Goal: Task Accomplishment & Management: Manage account settings

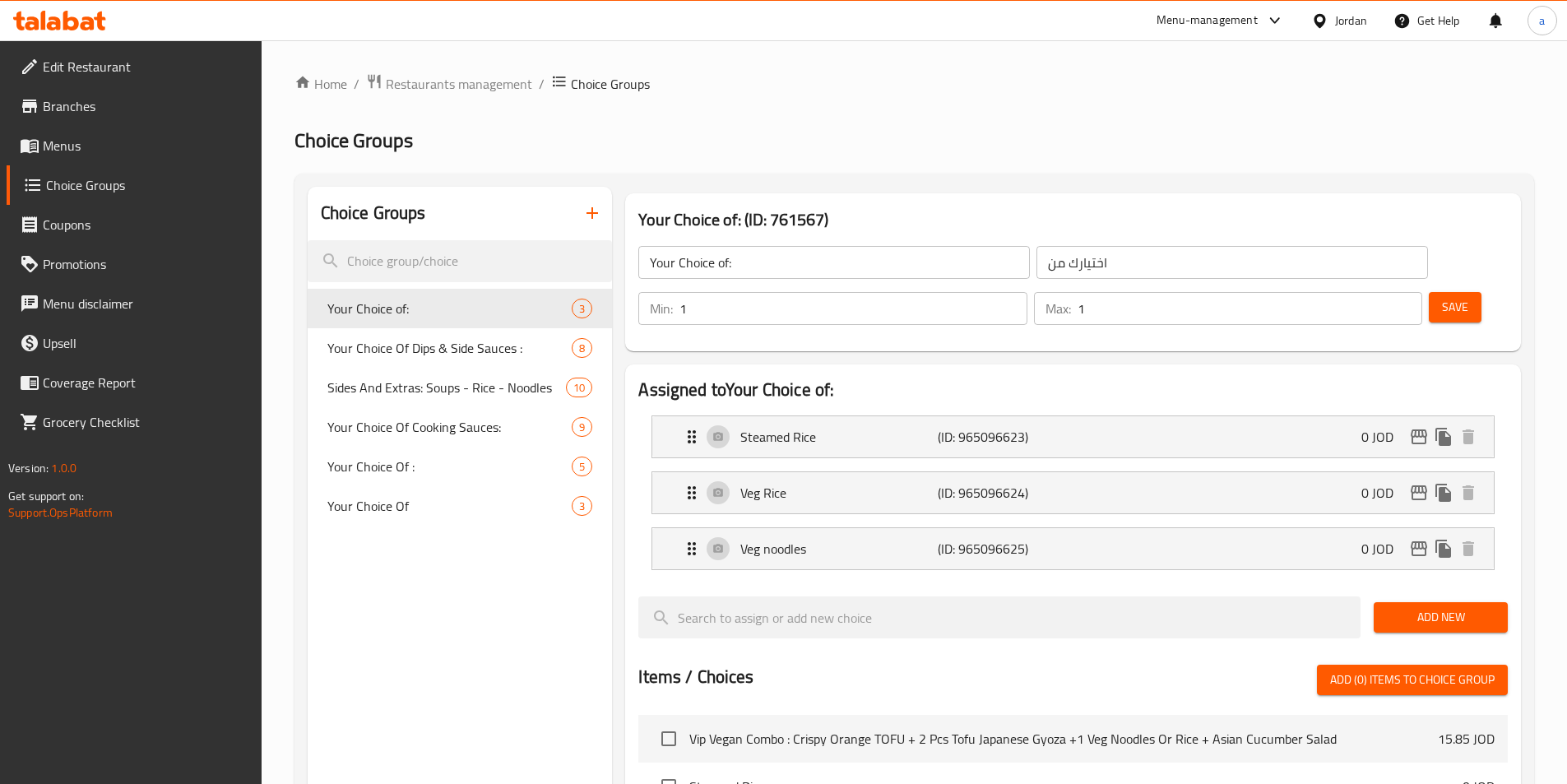
click at [1350, 36] on div "Jordan" at bounding box center [1339, 20] width 82 height 39
click at [1342, 26] on div "Jordan" at bounding box center [1352, 20] width 32 height 18
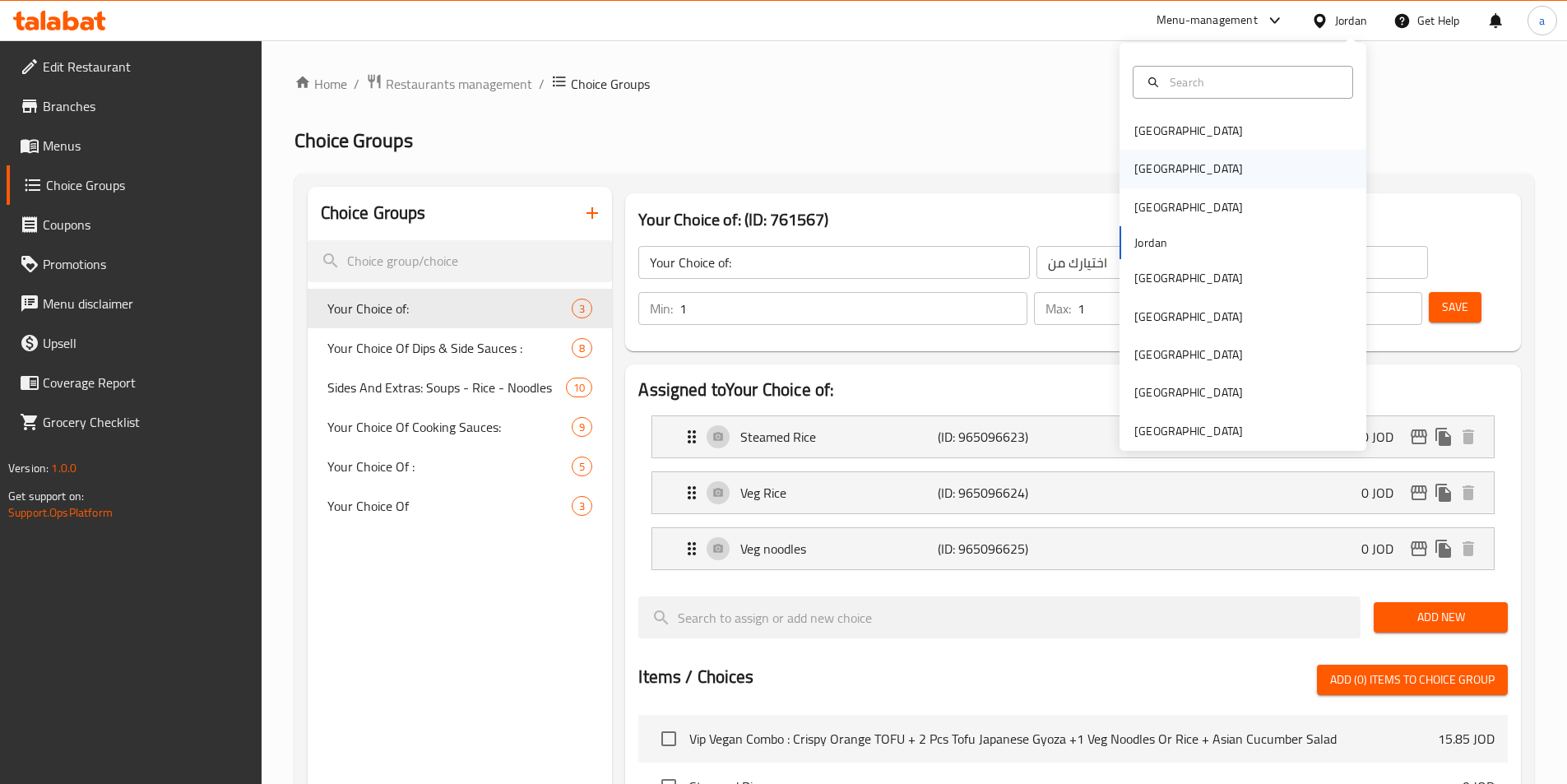
click at [1154, 165] on div "[GEOGRAPHIC_DATA]" at bounding box center [1189, 168] width 135 height 38
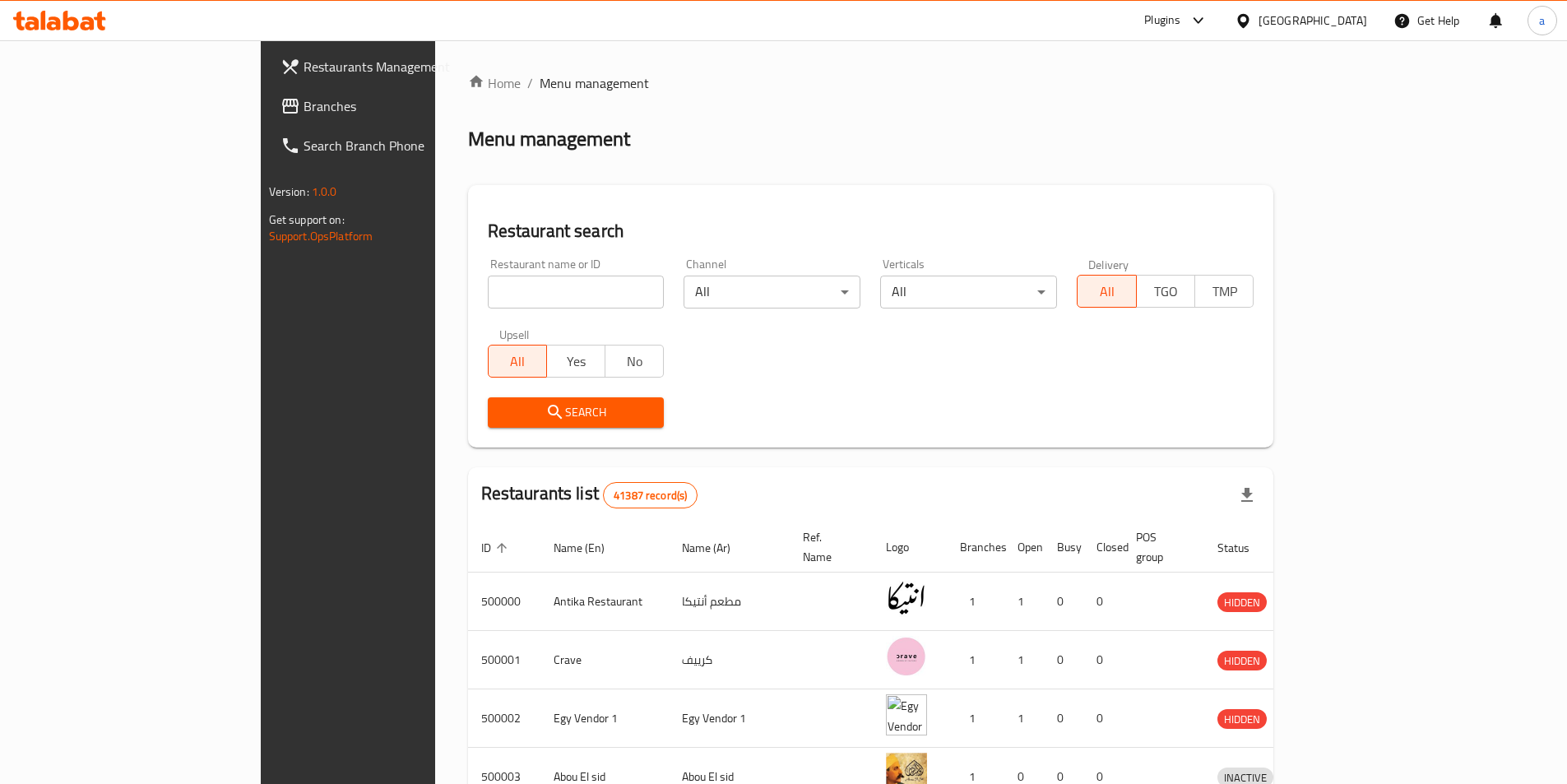
click at [304, 100] on span "Branches" at bounding box center [406, 106] width 206 height 20
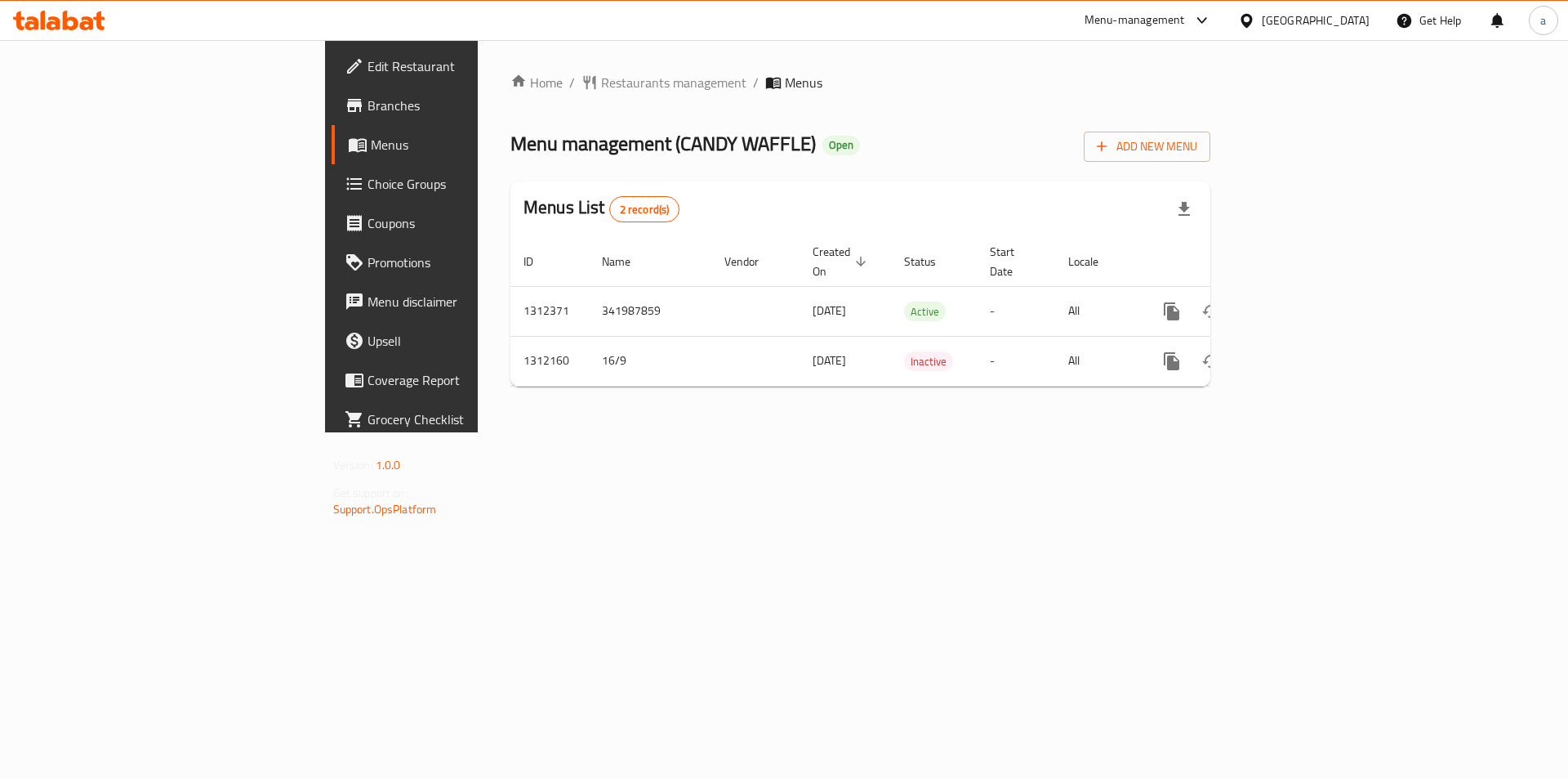
click at [331, 193] on link "Choice Groups" at bounding box center [459, 184] width 255 height 39
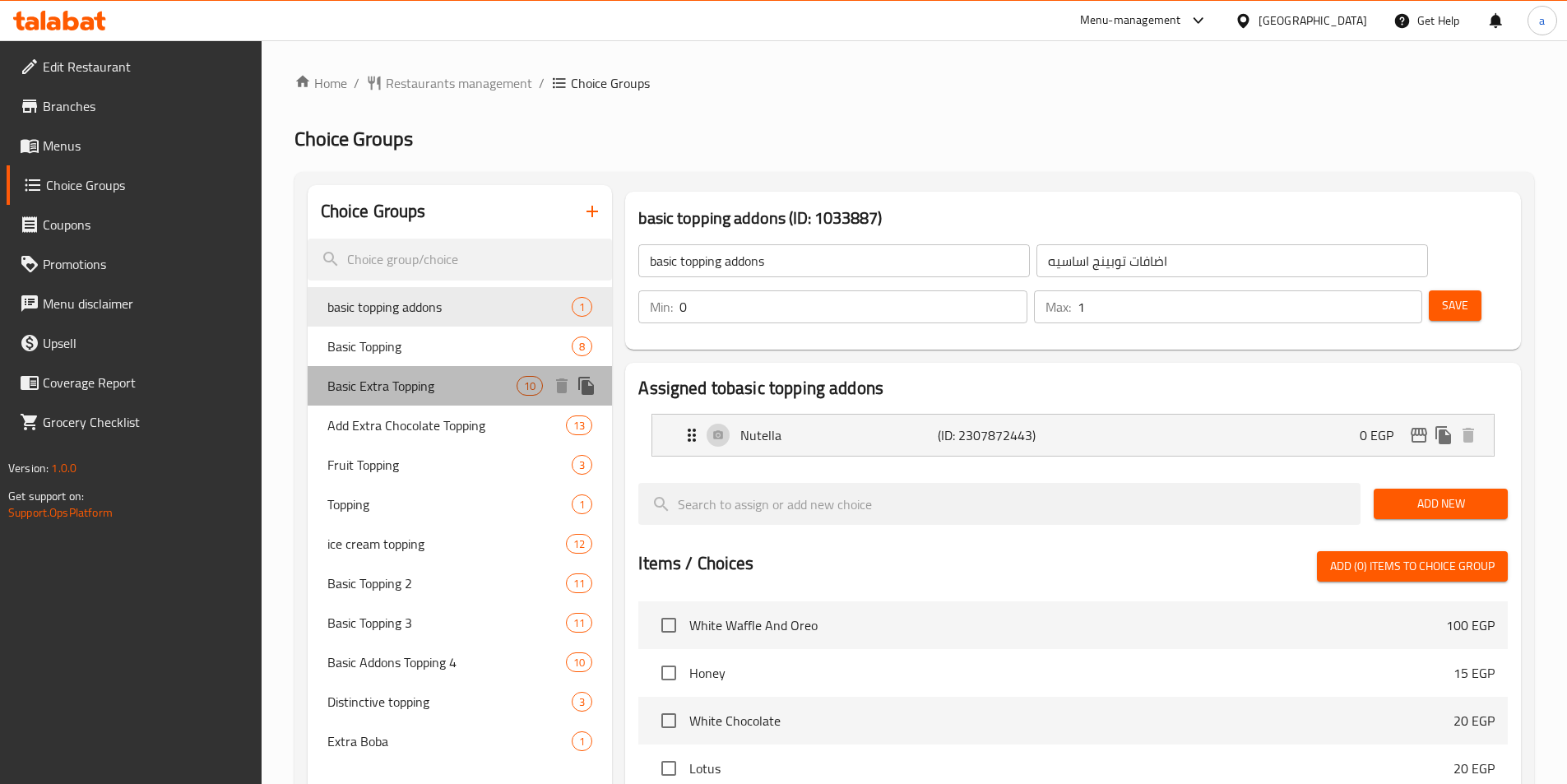
click at [385, 382] on span "Basic Extra Topping" at bounding box center [422, 385] width 190 height 20
type input "Basic Extra Topping"
type input "اكسترا توبينج أساسي"
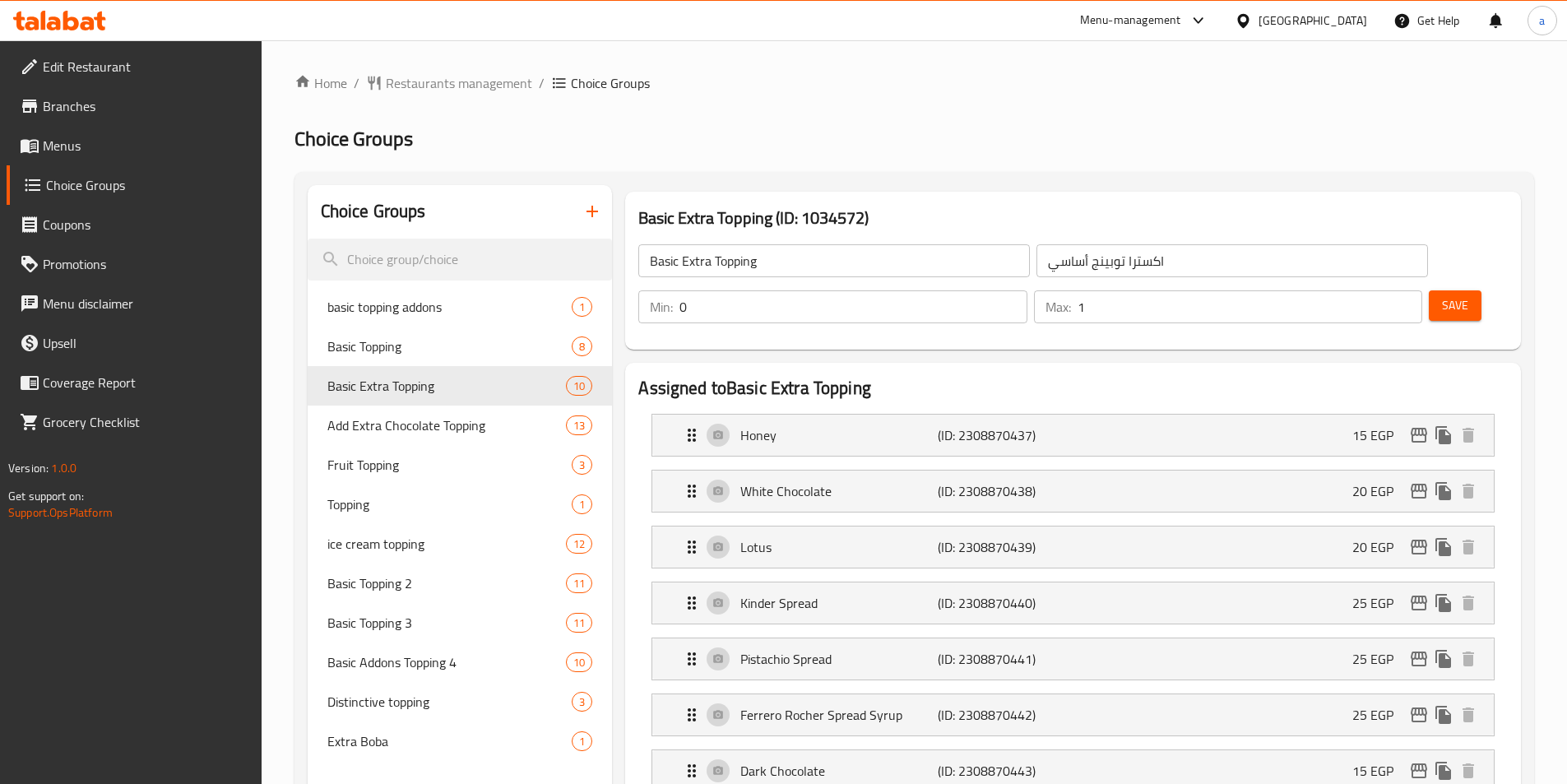
click at [418, 428] on span "Add Extra Chocolate Topping" at bounding box center [422, 425] width 190 height 20
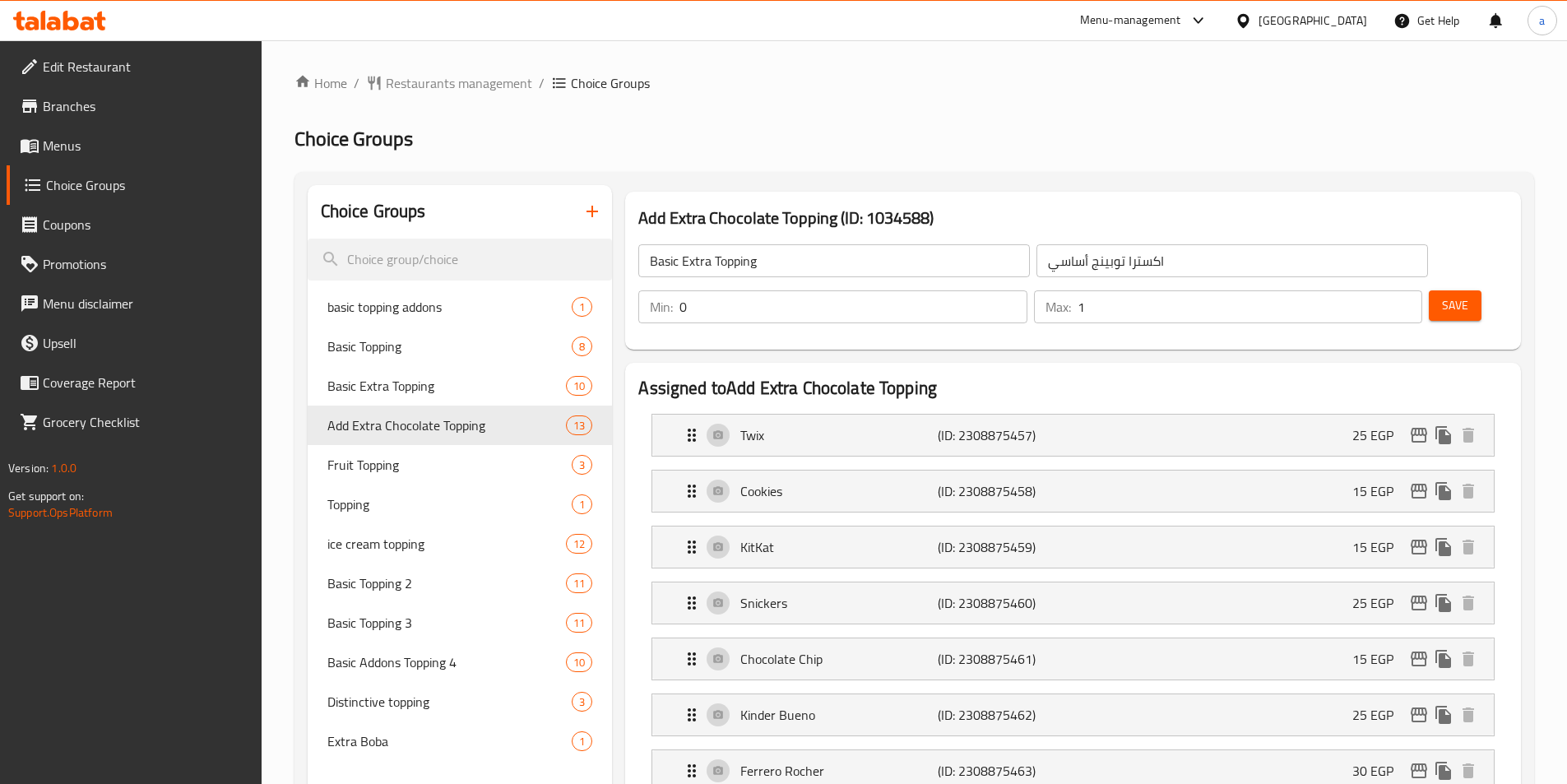
type input "Add Extra Chocolate Topping"
type input "أضافة إكسترا تشوكلات توبينج"
type input "13"
click at [749, 77] on ol "Home / Restaurants management / Choice Groups" at bounding box center [914, 83] width 1240 height 20
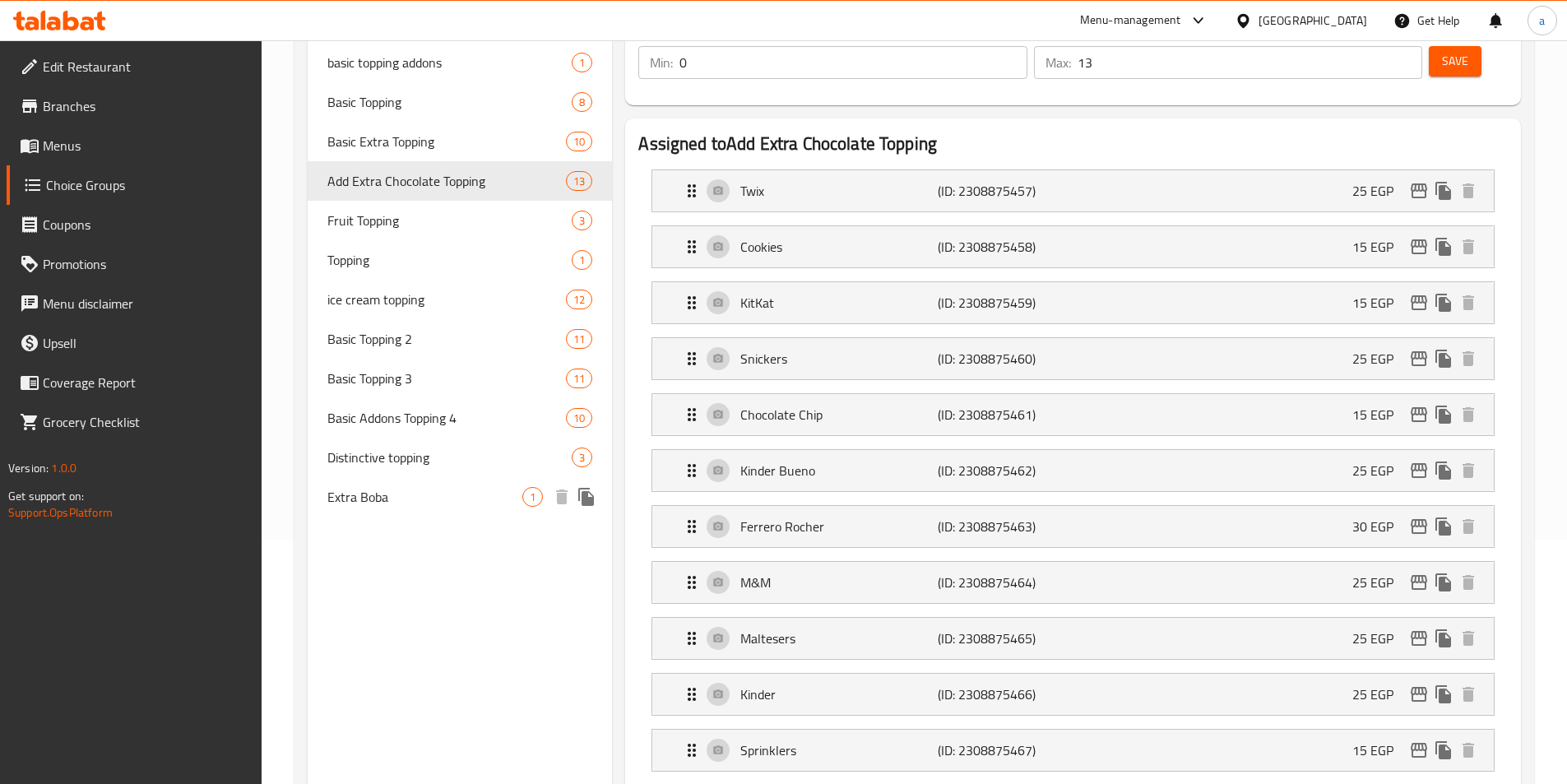
scroll to position [101, 0]
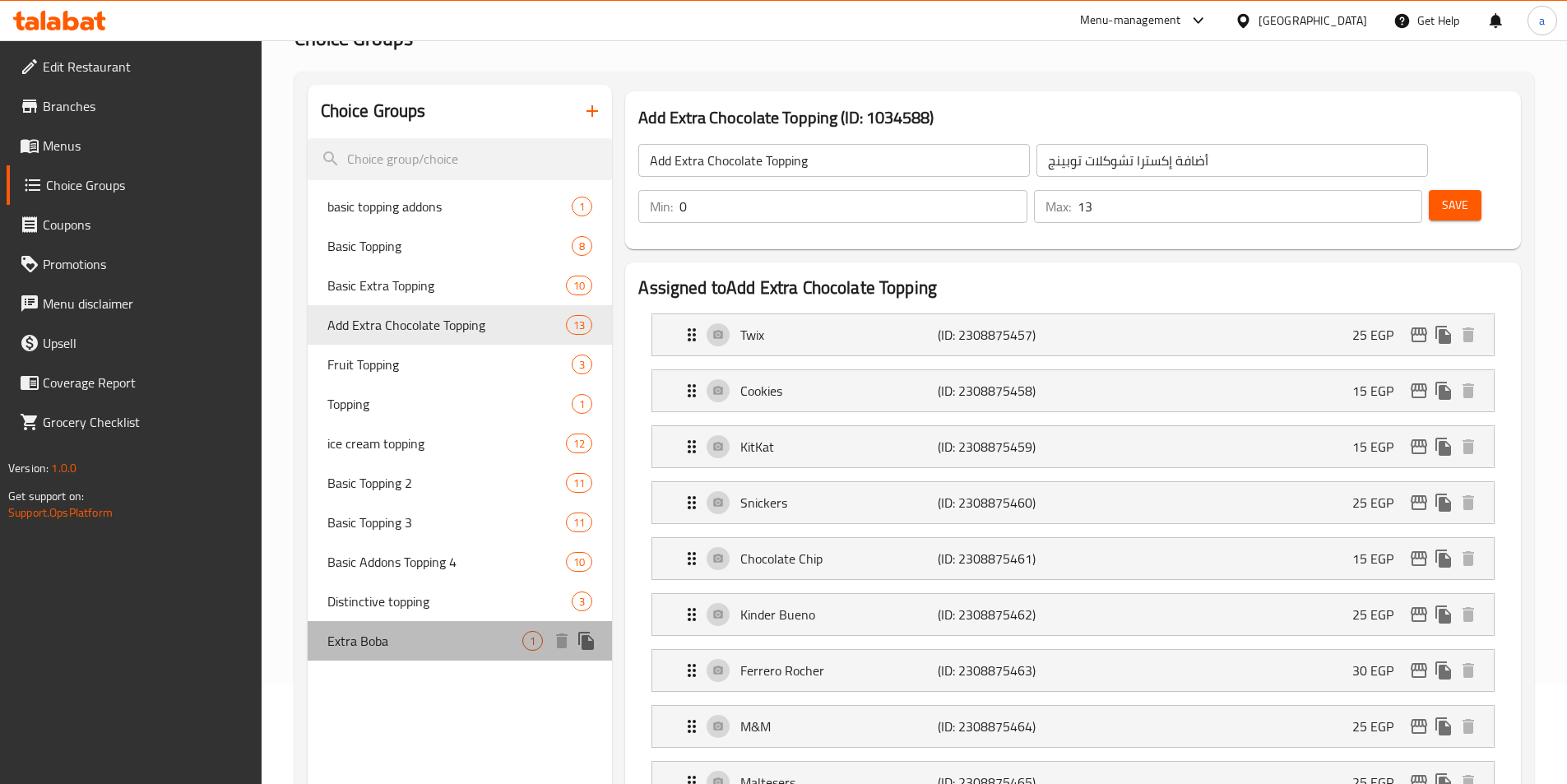
drag, startPoint x: 369, startPoint y: 635, endPoint x: 655, endPoint y: 341, distance: 410.2
click at [372, 634] on span "Extra Boba" at bounding box center [426, 641] width 196 height 20
type input "Extra Boba"
type input "اضافه بوبا"
type input "1"
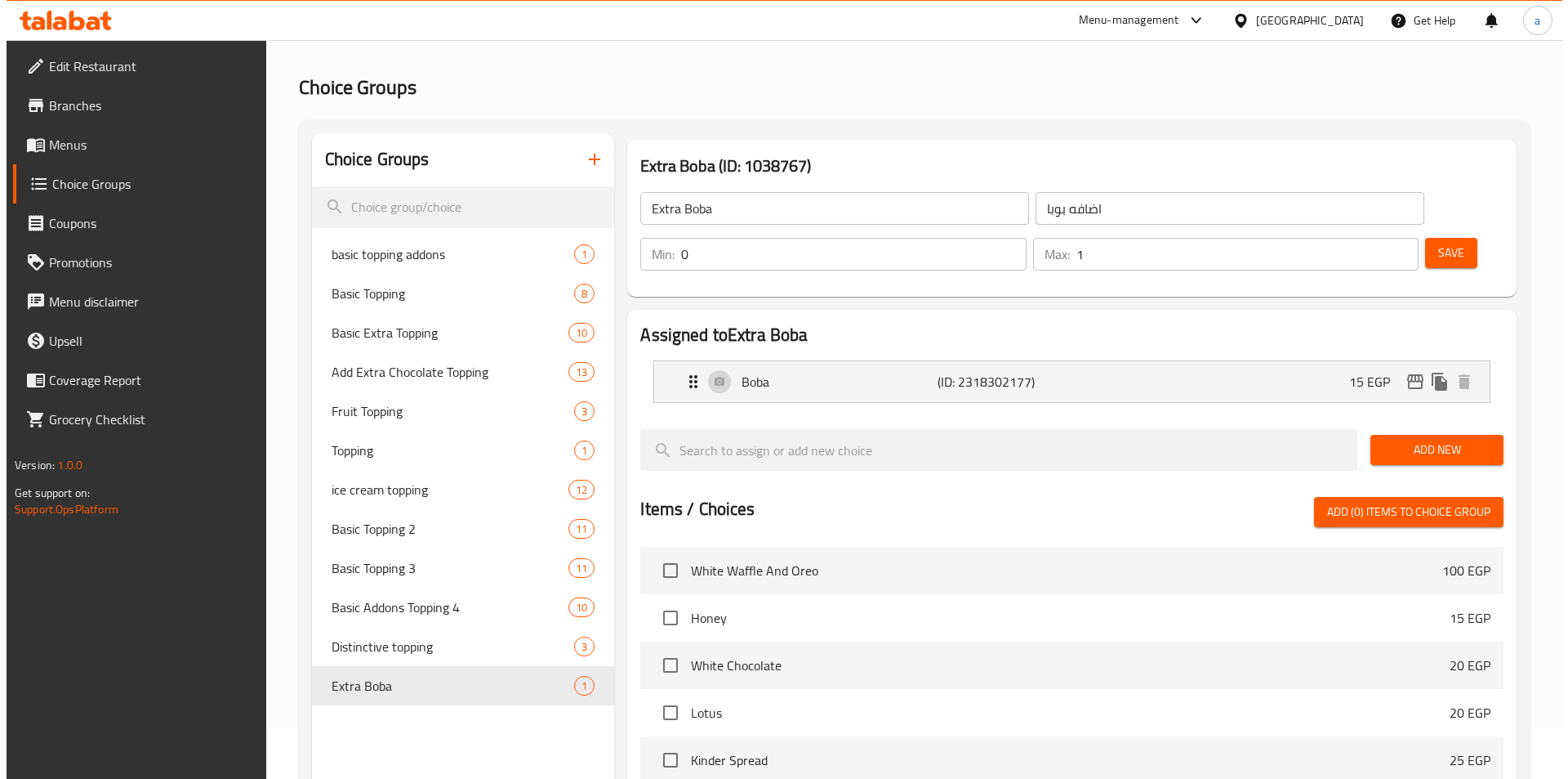
scroll to position [0, 0]
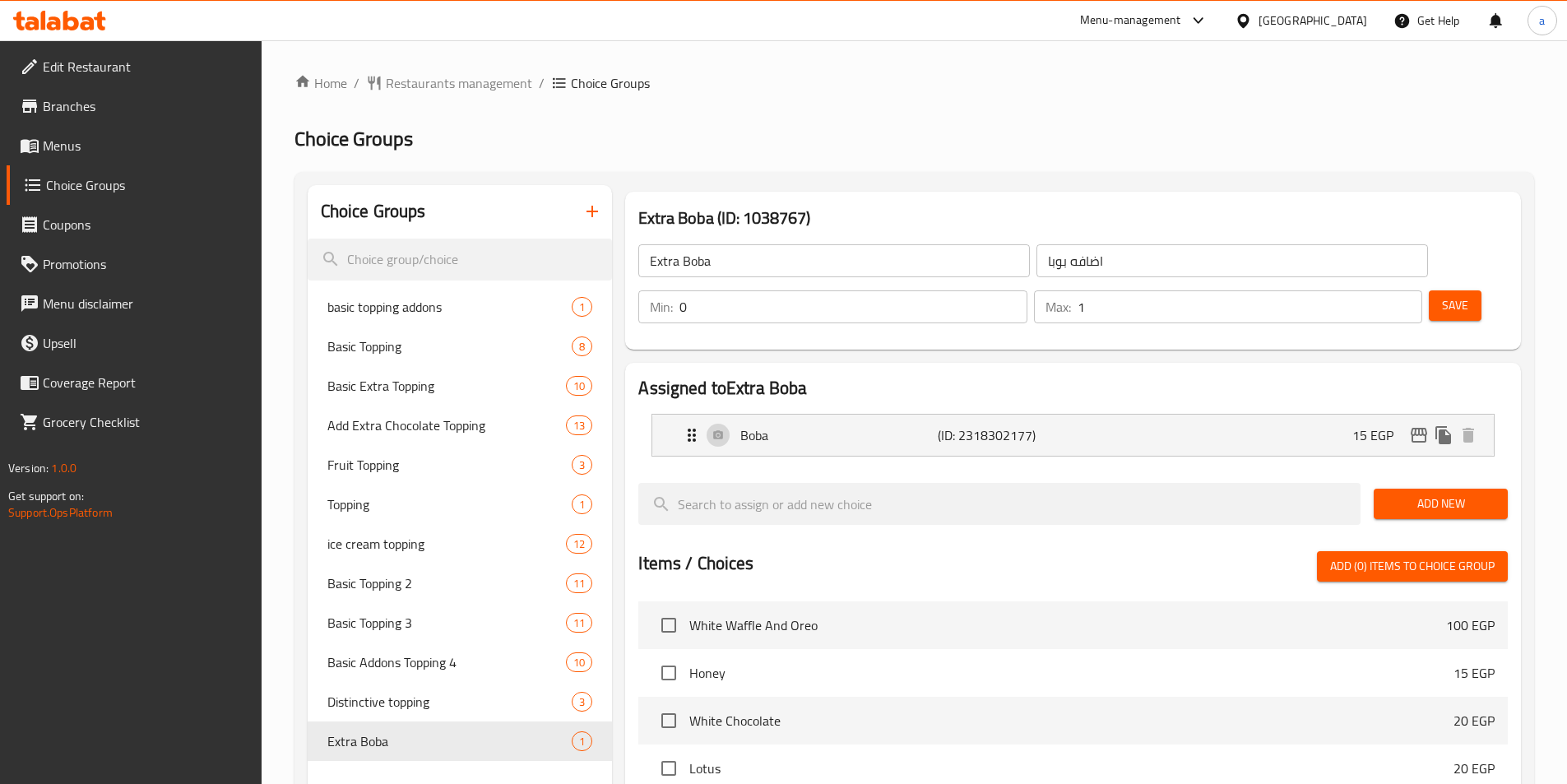
click at [693, 141] on h2 "Choice Groups" at bounding box center [914, 139] width 1240 height 27
click at [666, 126] on h2 "Choice Groups" at bounding box center [914, 139] width 1240 height 27
click at [394, 391] on span "Basic Extra Topping" at bounding box center [422, 385] width 190 height 20
type input "Basic Extra Topping"
type input "اكسترا توبينج أساسي"
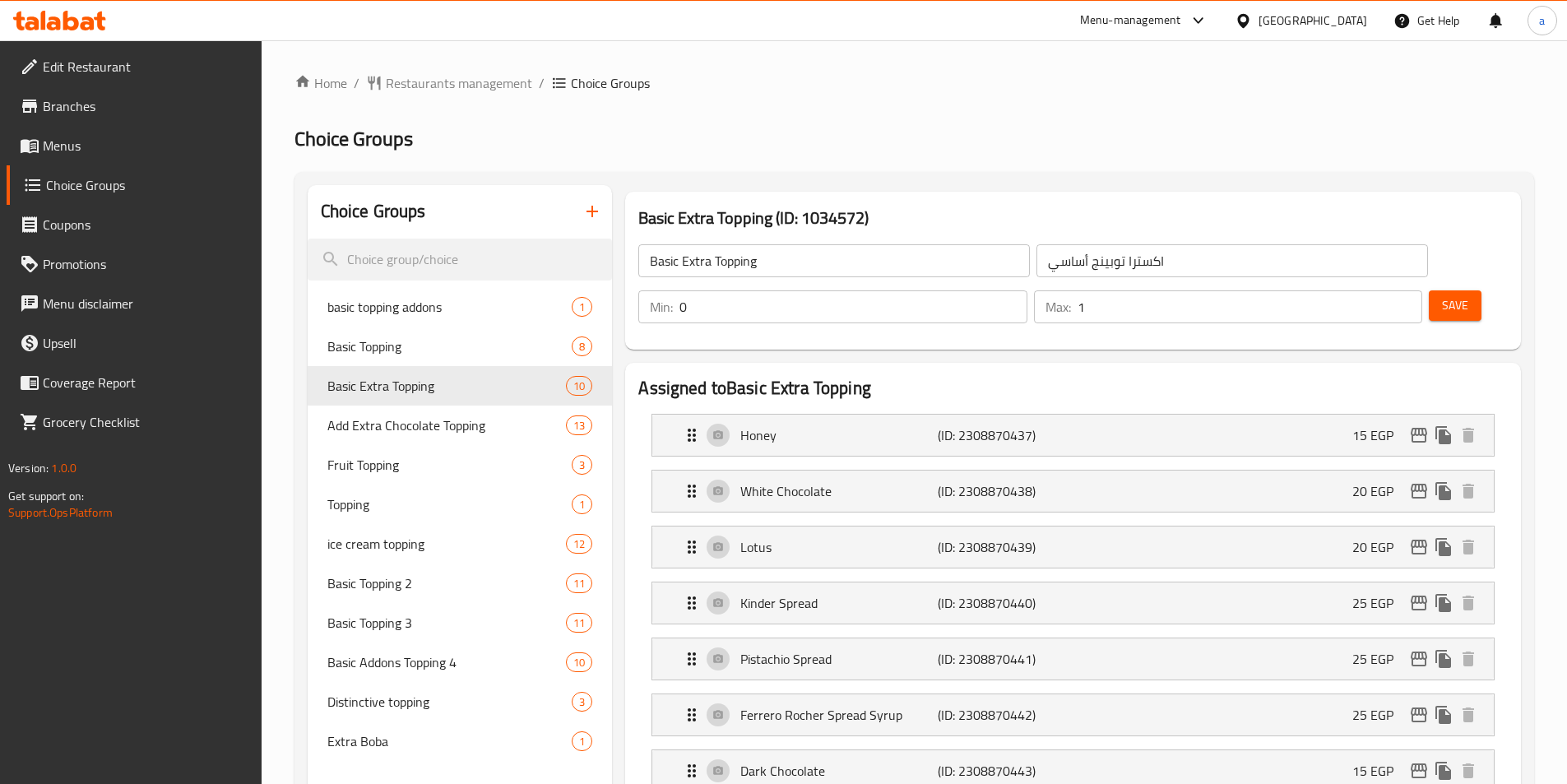
click at [620, 136] on h2 "Choice Groups" at bounding box center [914, 139] width 1240 height 27
drag, startPoint x: 413, startPoint y: 430, endPoint x: 767, endPoint y: 68, distance: 506.3
click at [413, 430] on span "Add Extra Chocolate Topping" at bounding box center [422, 425] width 190 height 20
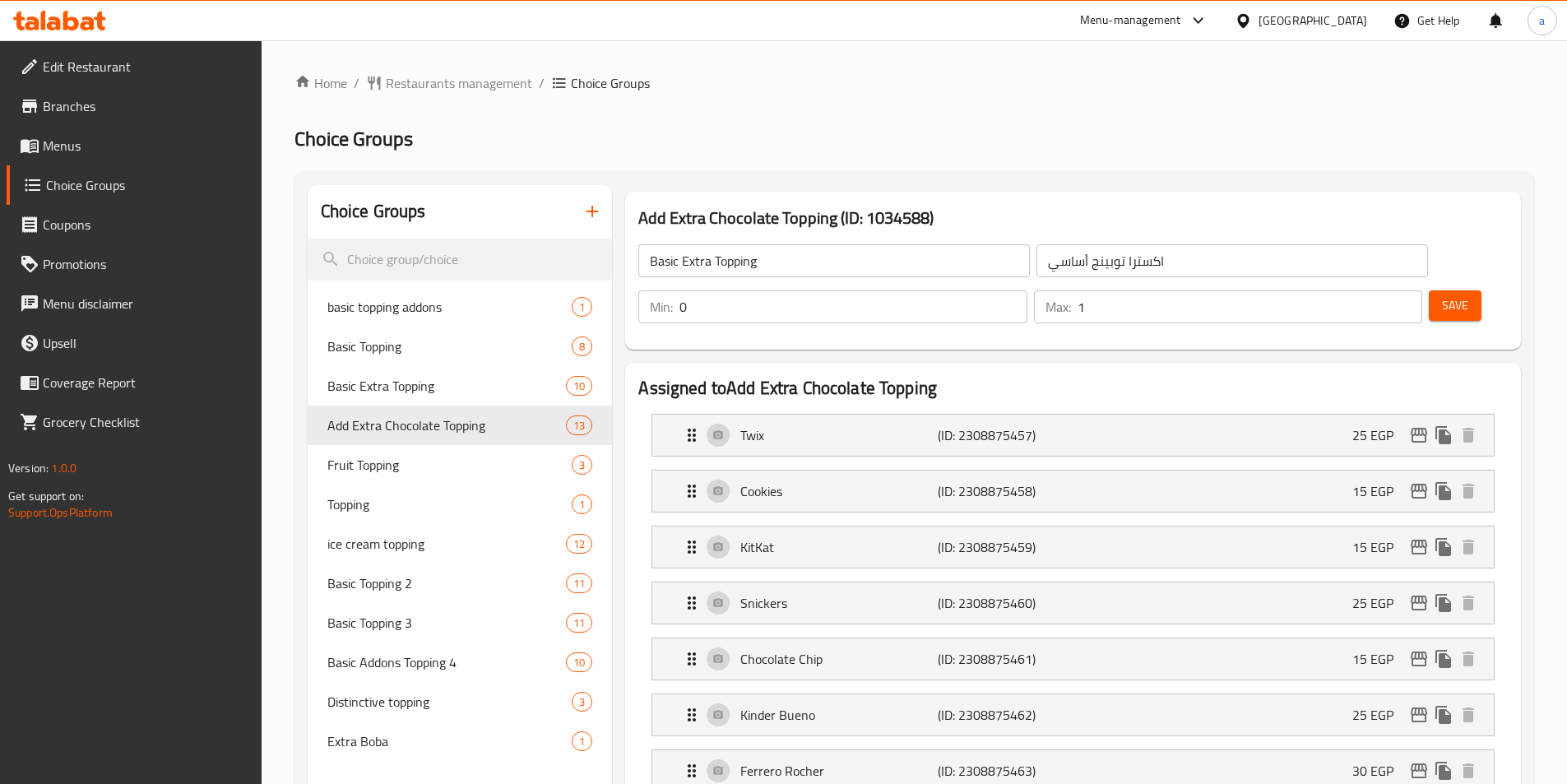
type input "Add Extra Chocolate Topping"
type input "أضافة إكسترا تشوكلات توبينج"
type input "13"
click at [398, 384] on span "Basic Extra Topping" at bounding box center [422, 385] width 190 height 20
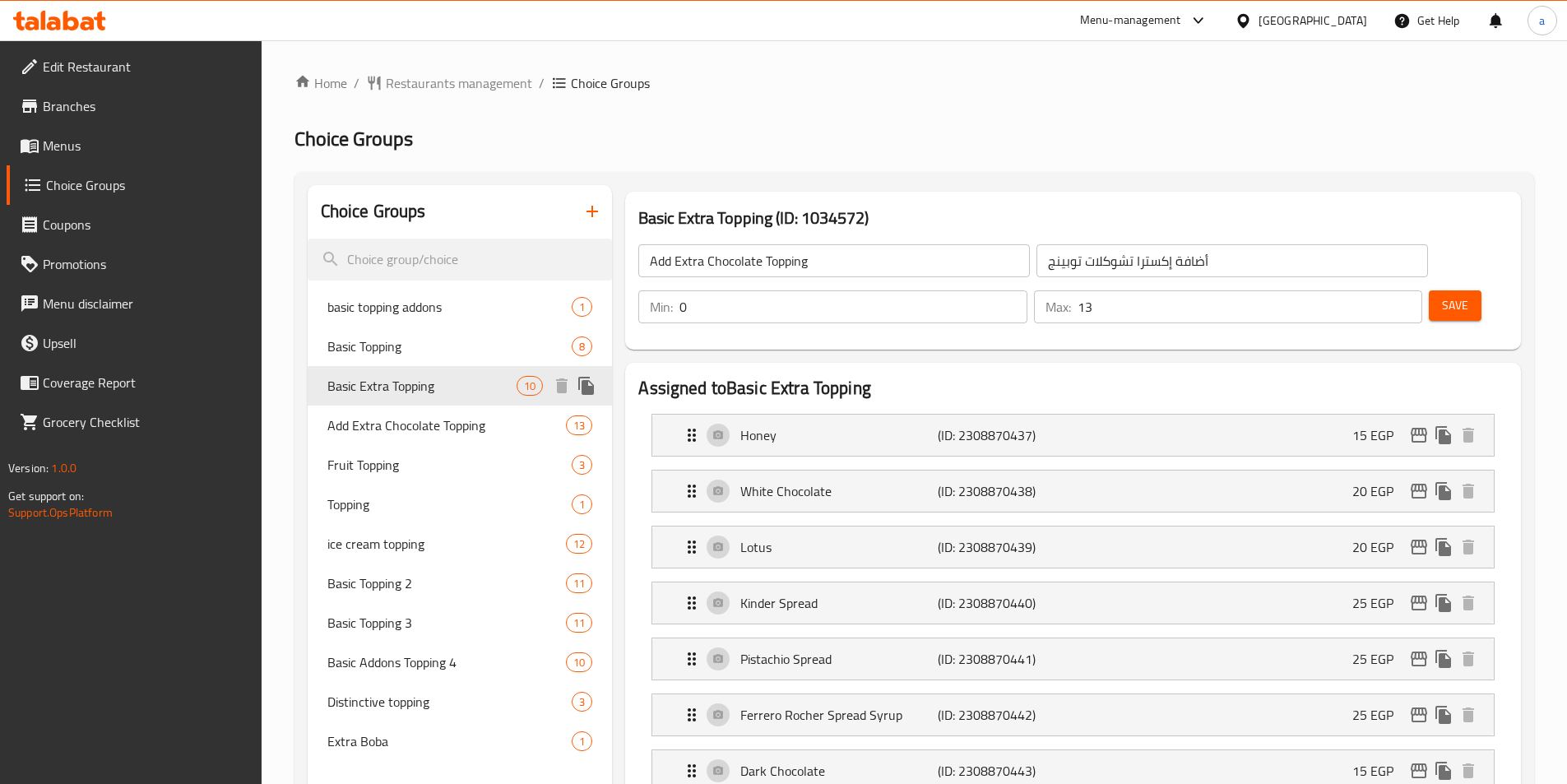
type input "Basic Extra Topping"
type input "اكسترا توبينج أساسي"
type input "1"
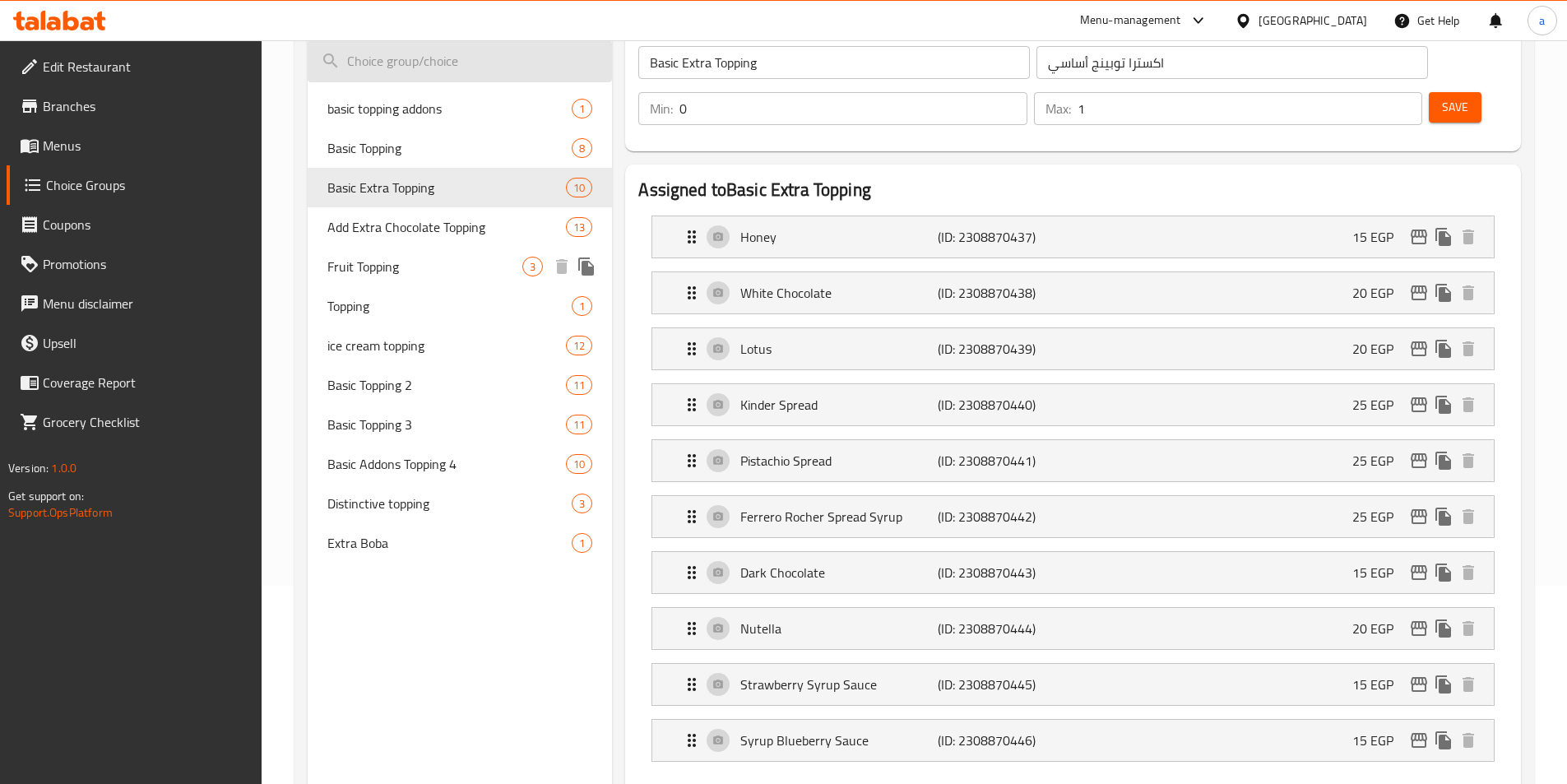
scroll to position [15, 0]
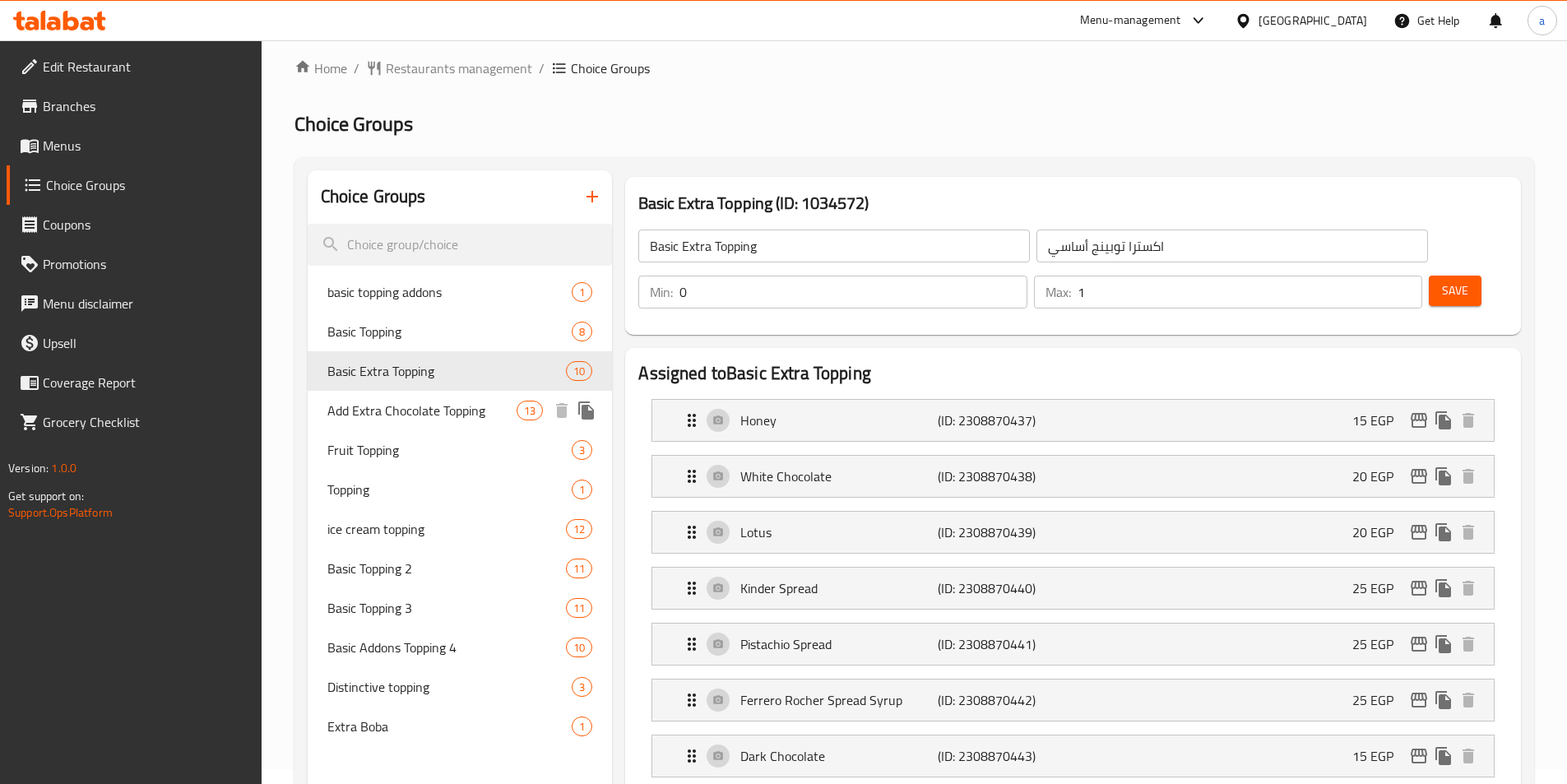
drag, startPoint x: 404, startPoint y: 402, endPoint x: 616, endPoint y: 120, distance: 352.8
click at [404, 402] on span "Add Extra Chocolate Topping" at bounding box center [422, 410] width 190 height 20
type input "Add Extra Chocolate Topping"
type input "أضافة إكسترا تشوكلات توبينج"
type input "13"
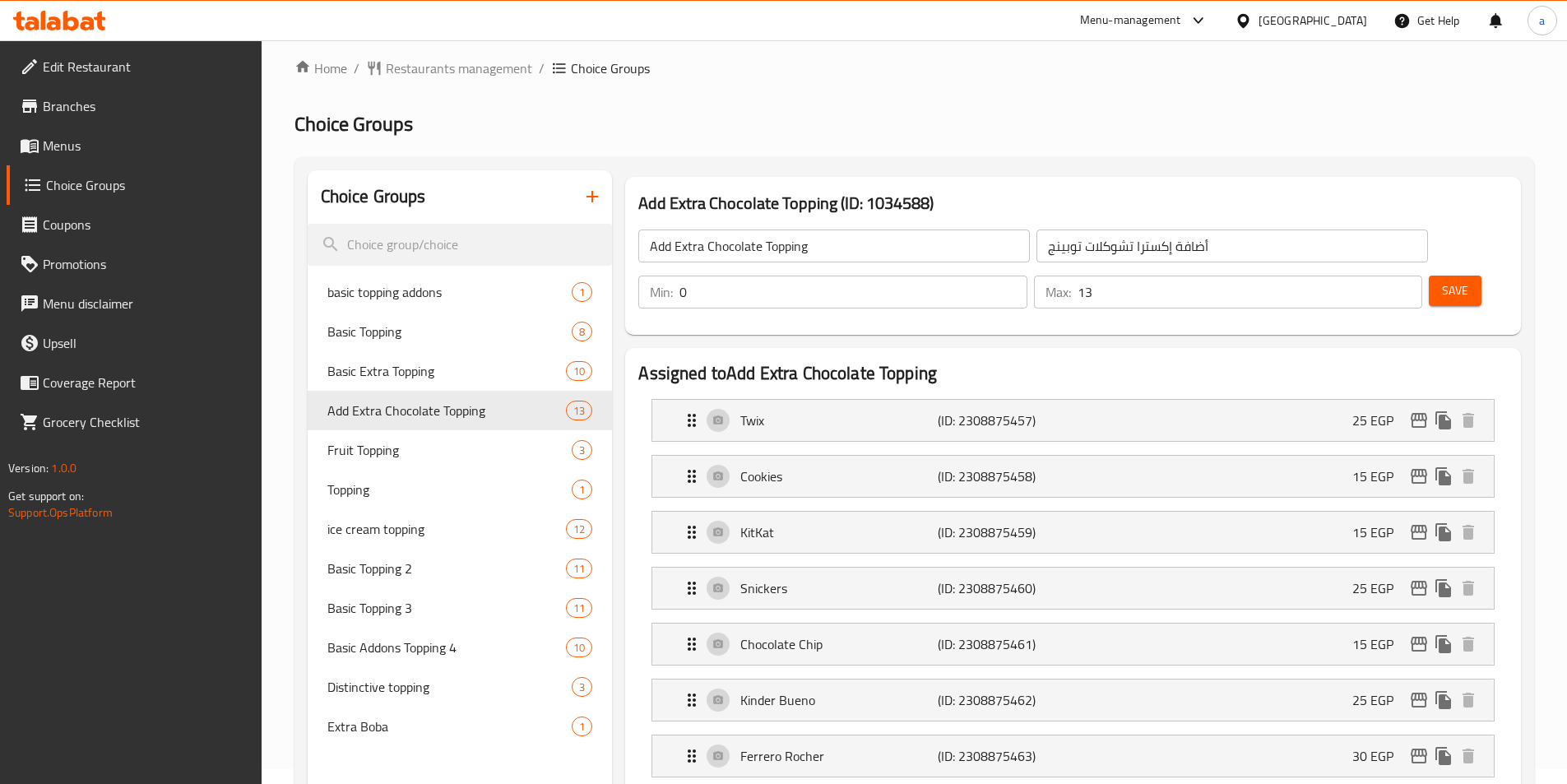
click at [613, 125] on h2 "Choice Groups" at bounding box center [914, 125] width 1240 height 27
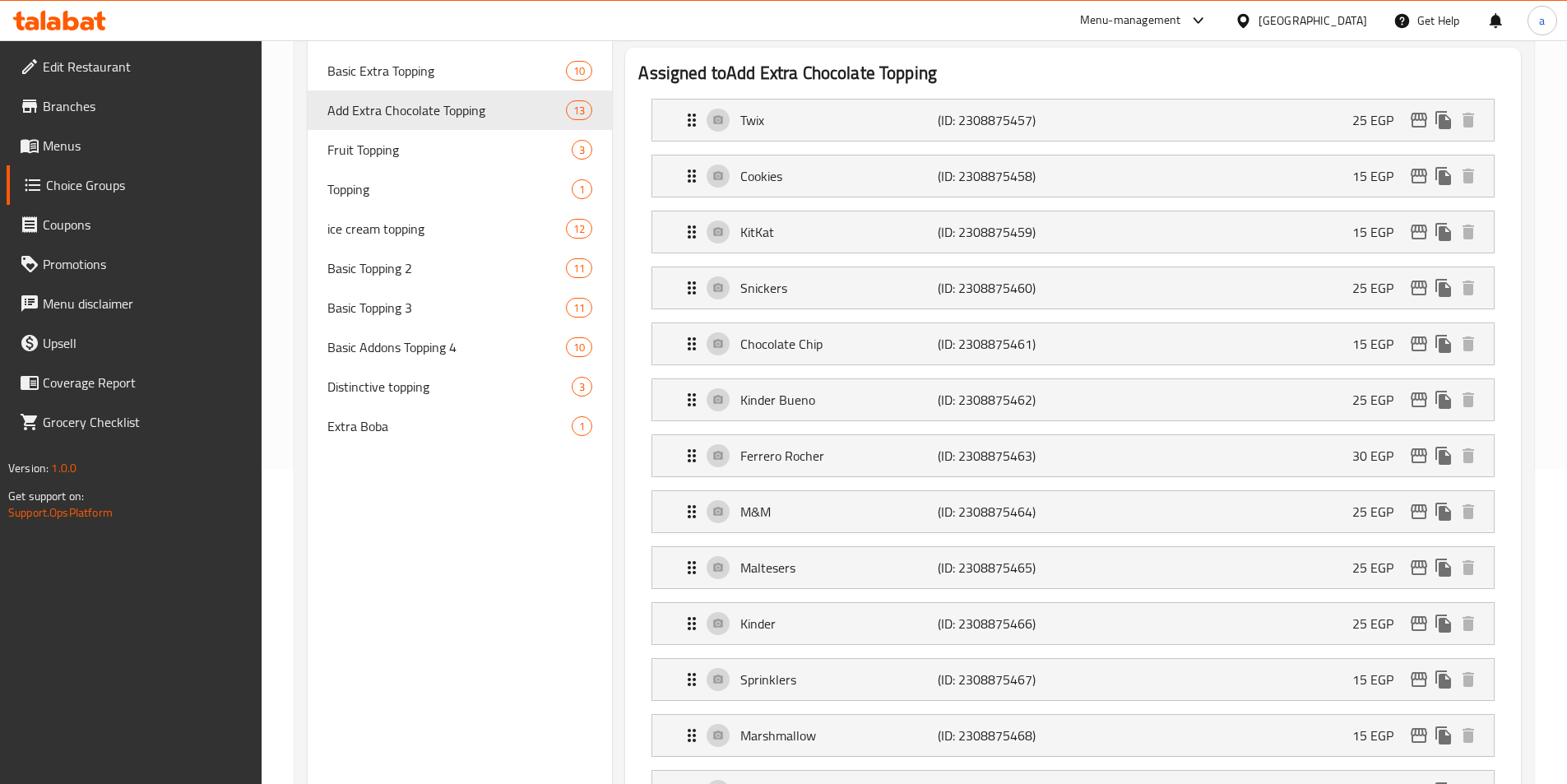
scroll to position [101, 0]
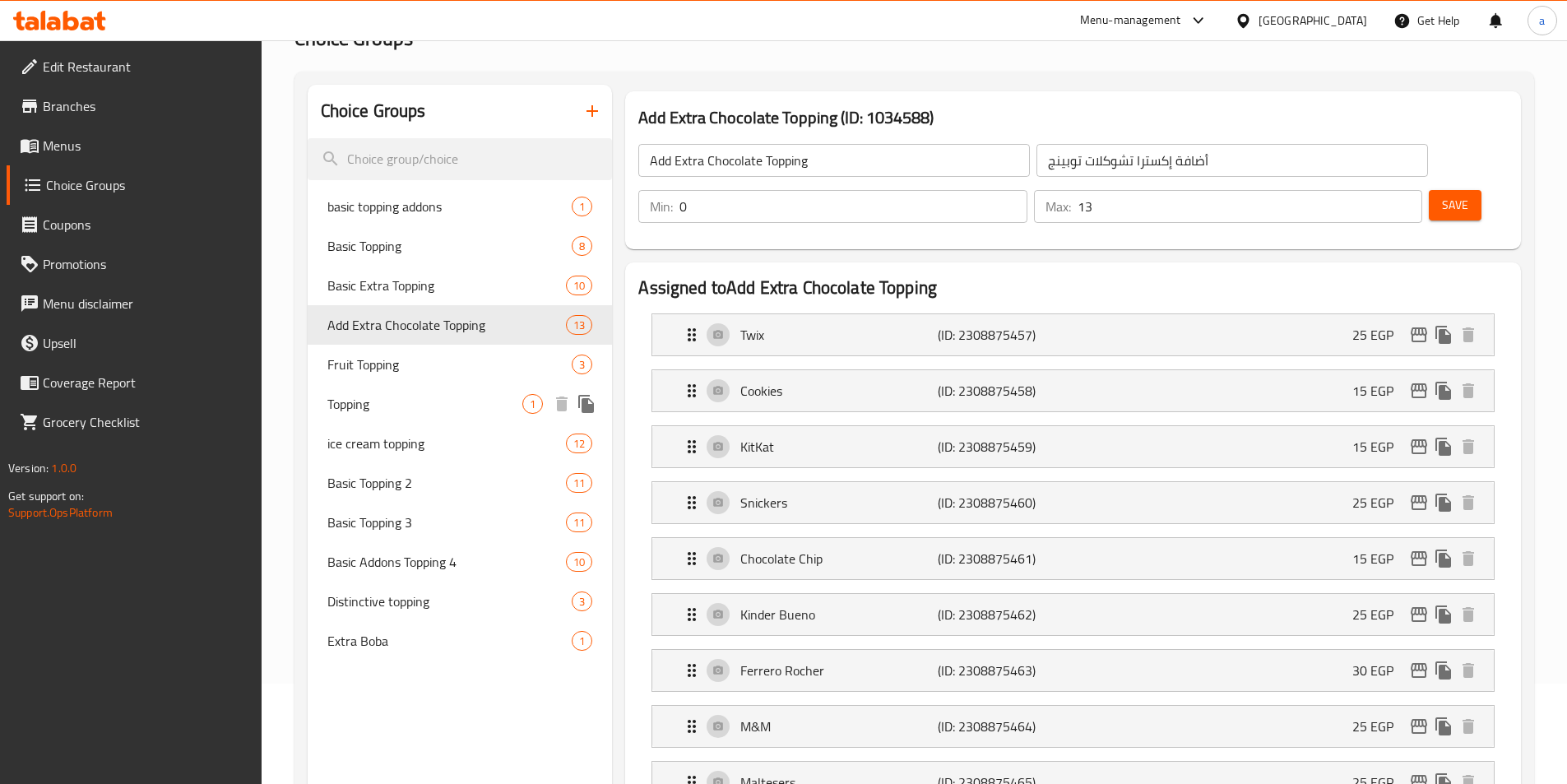
click at [380, 406] on span "Topping" at bounding box center [426, 404] width 196 height 20
type input "Topping"
type input "توبينج"
type input "1"
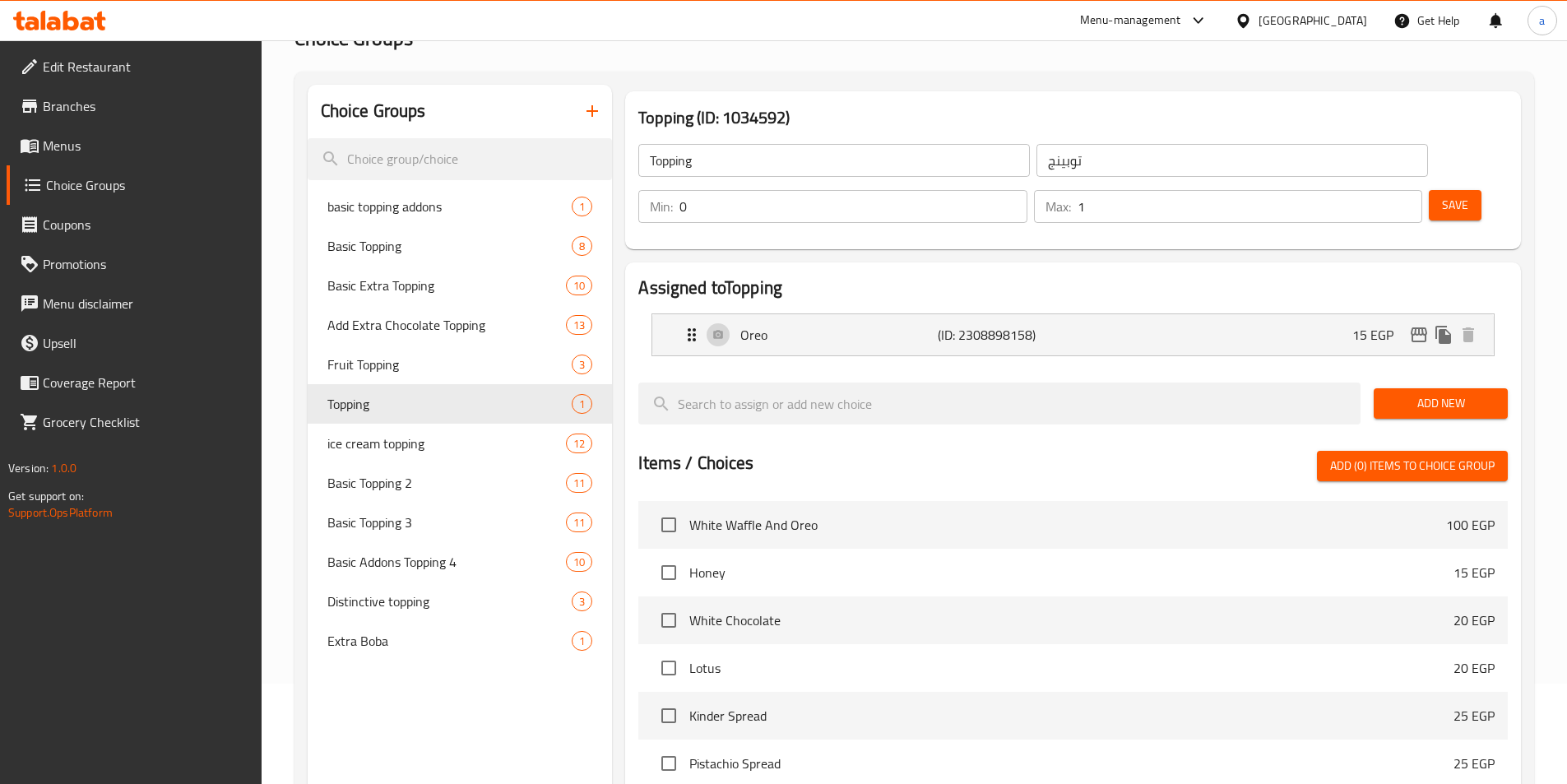
click at [607, 28] on div "Menu-management Egypt Get Help a" at bounding box center [784, 20] width 1567 height 39
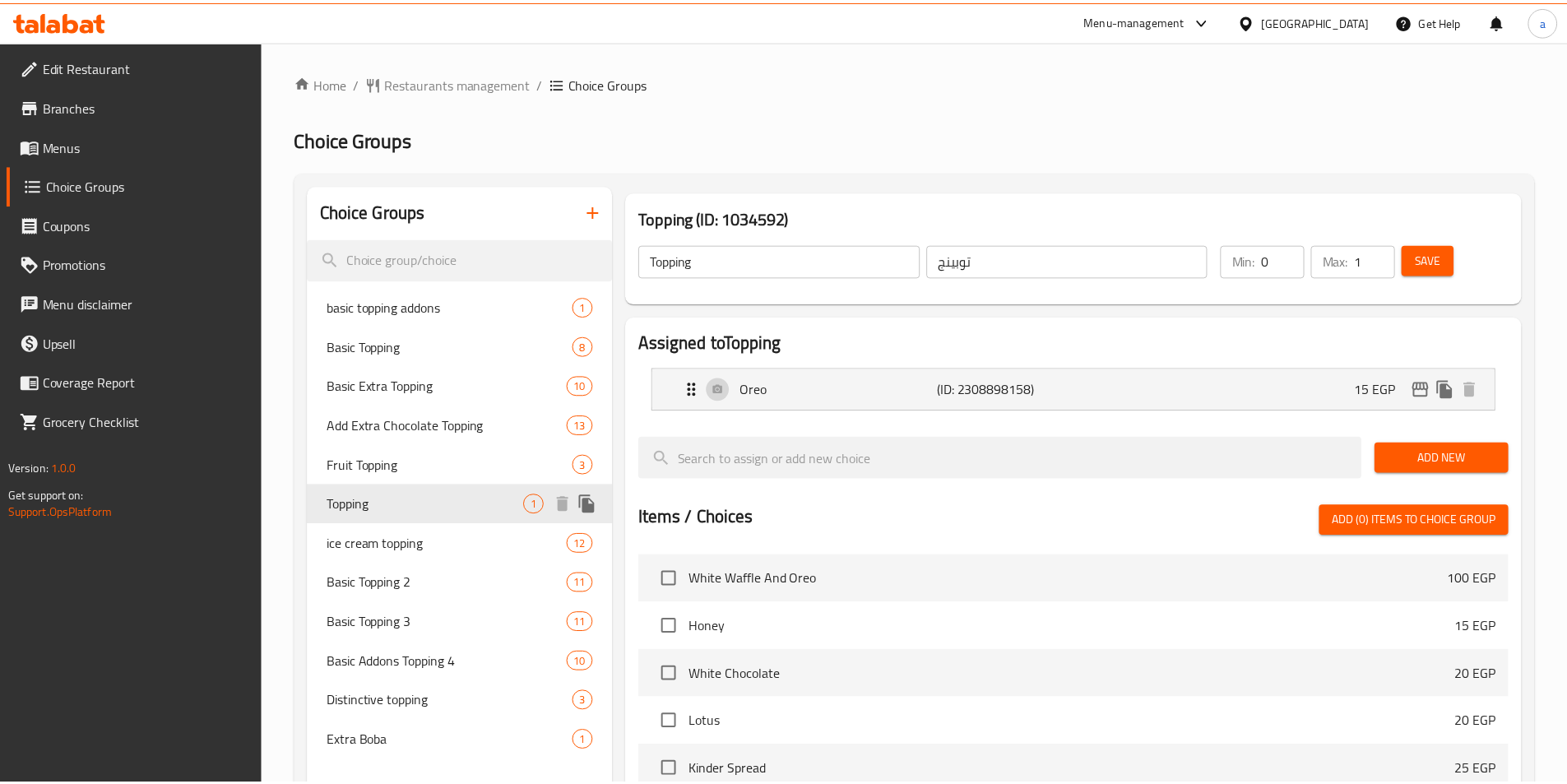
scroll to position [416, 0]
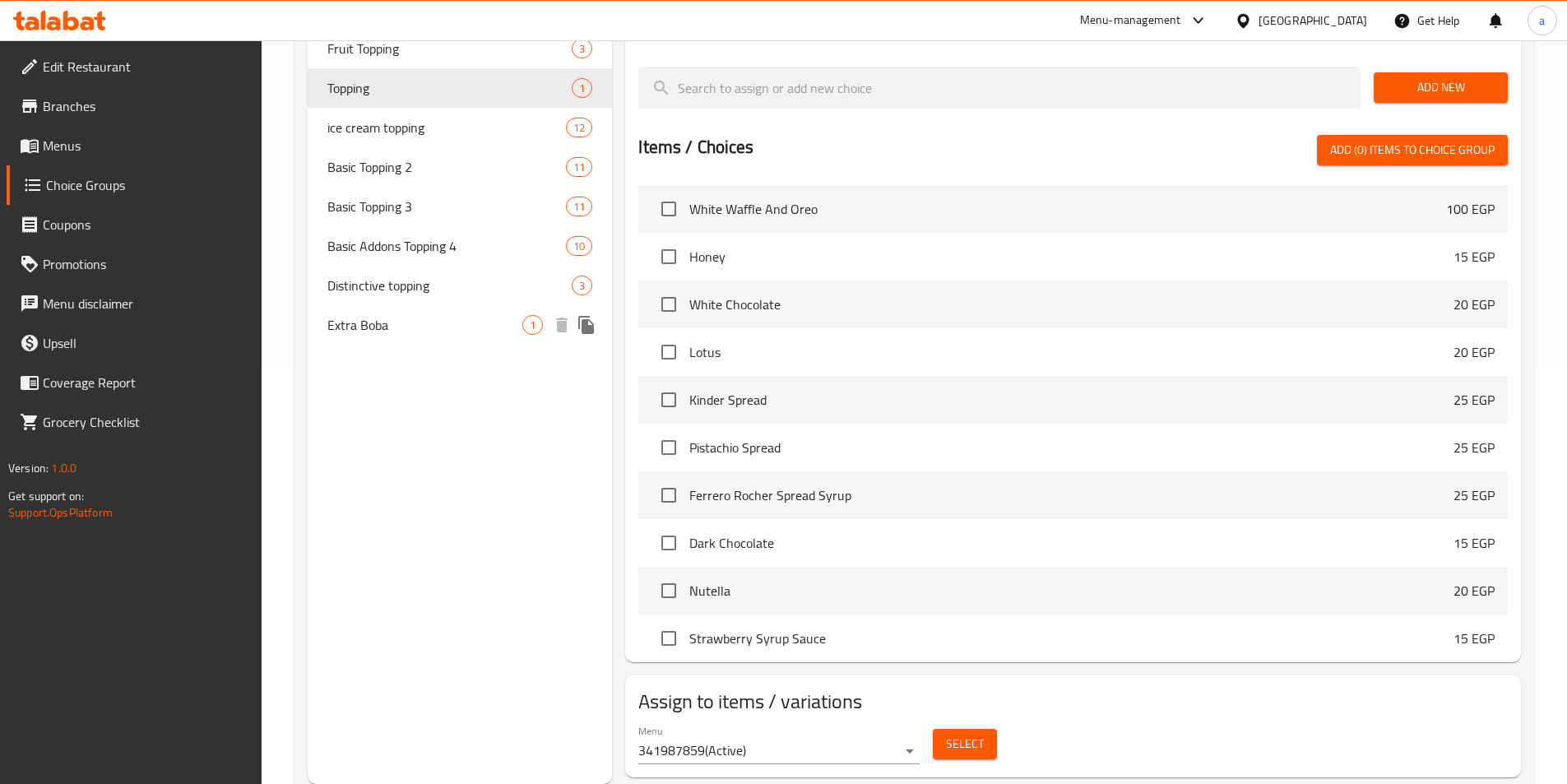
click at [367, 322] on span "Extra Boba" at bounding box center [426, 325] width 196 height 20
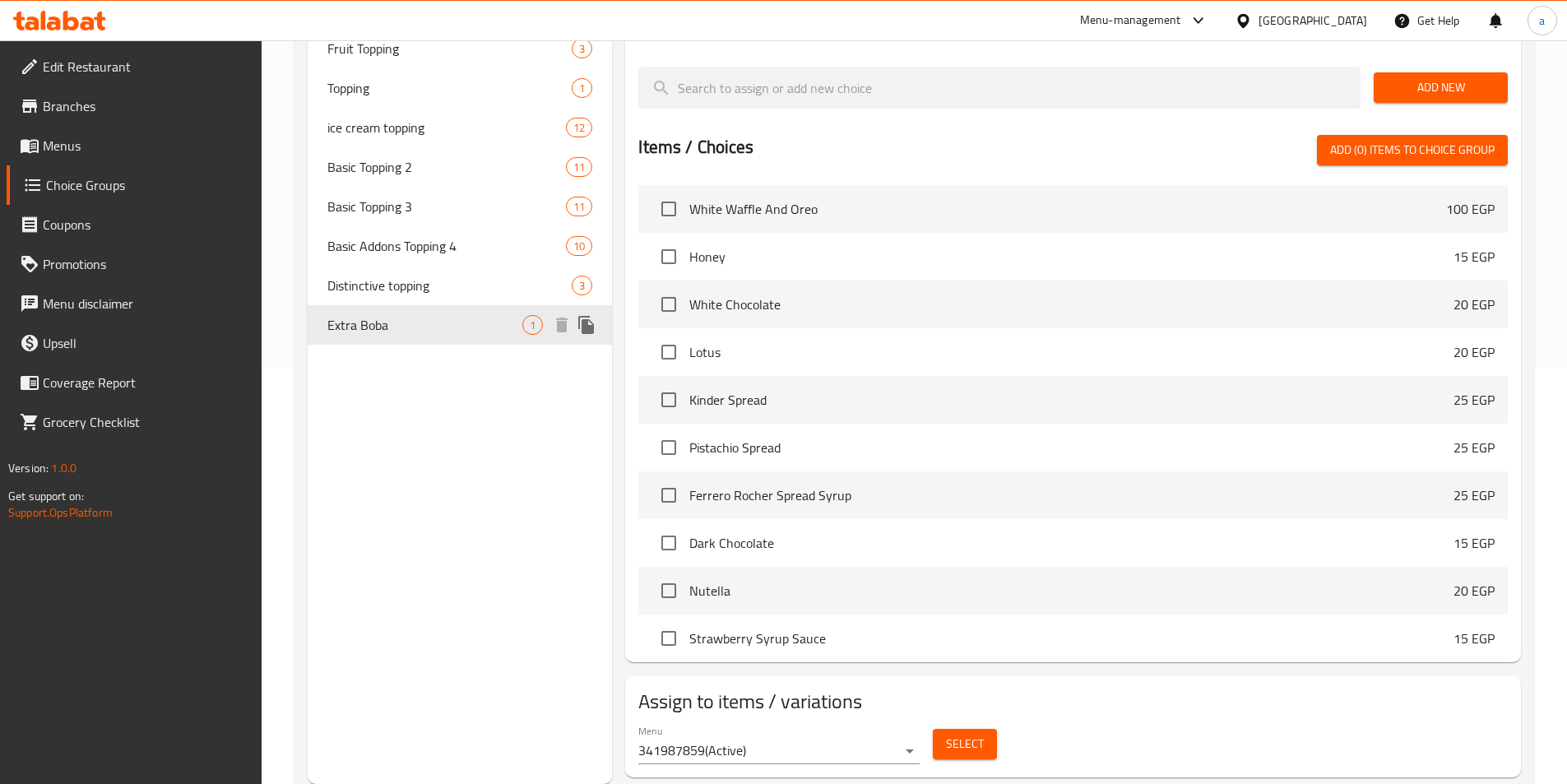
type input "Extra Boba"
type input "اضافه بوبا"
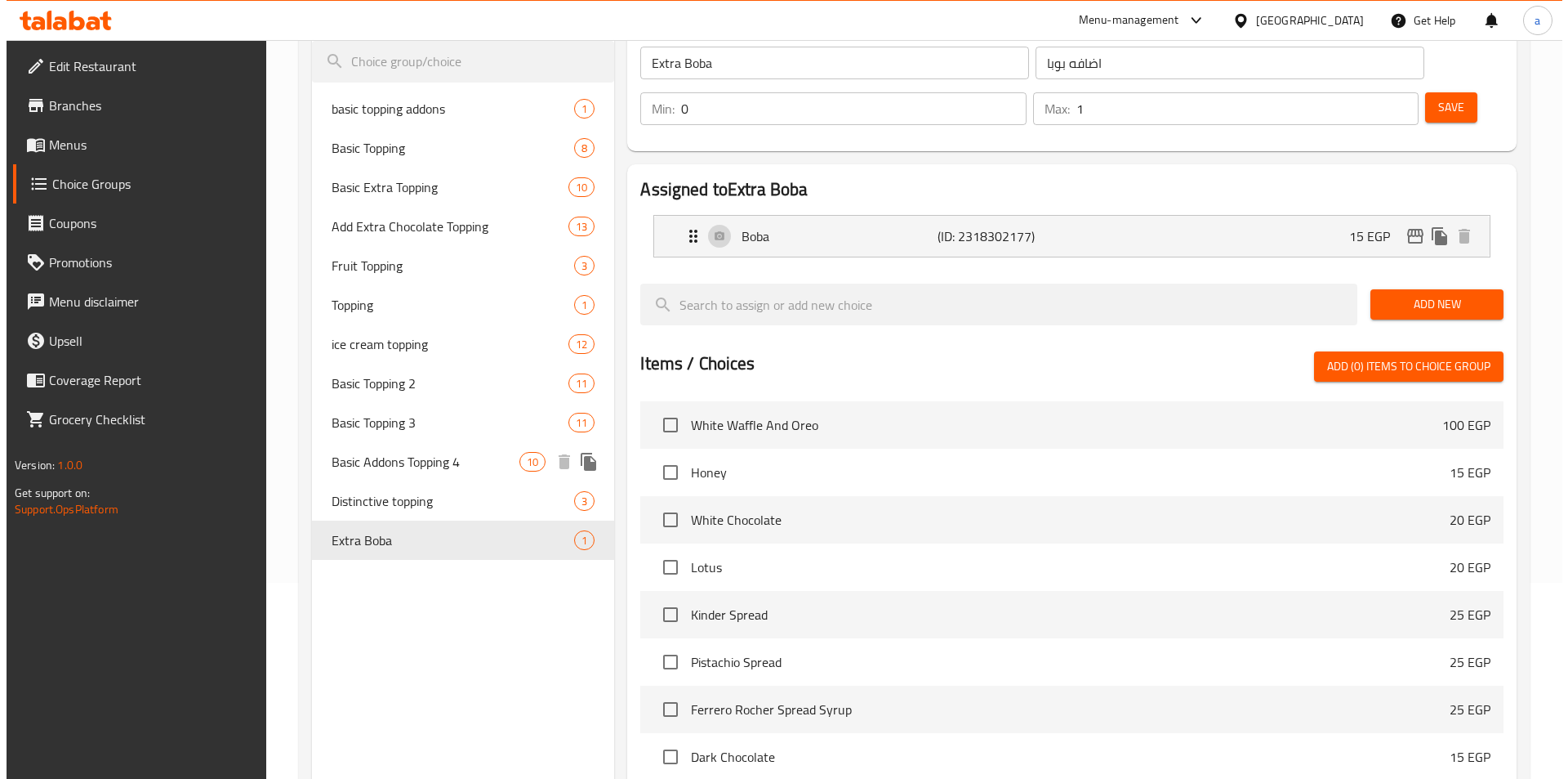
scroll to position [0, 0]
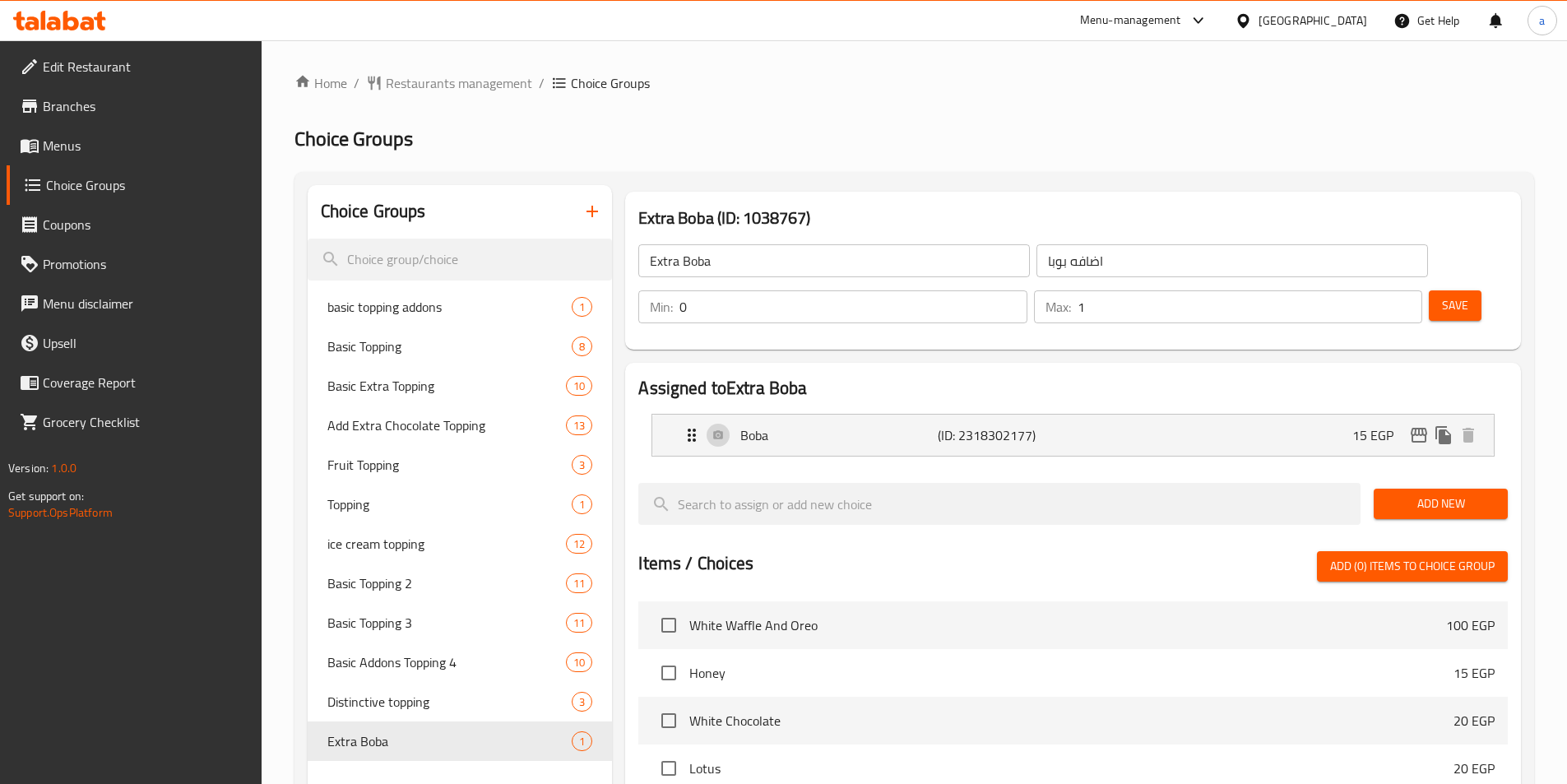
click at [616, 182] on div "Choice Groups basic topping addons 1 Basic Topping 8 Basic Extra Topping 10 Add…" at bounding box center [914, 692] width 1240 height 1041
click at [395, 392] on span "Basic Extra Topping" at bounding box center [422, 385] width 190 height 20
type input "Basic Extra Topping"
type input "اكسترا توبينج أساسي"
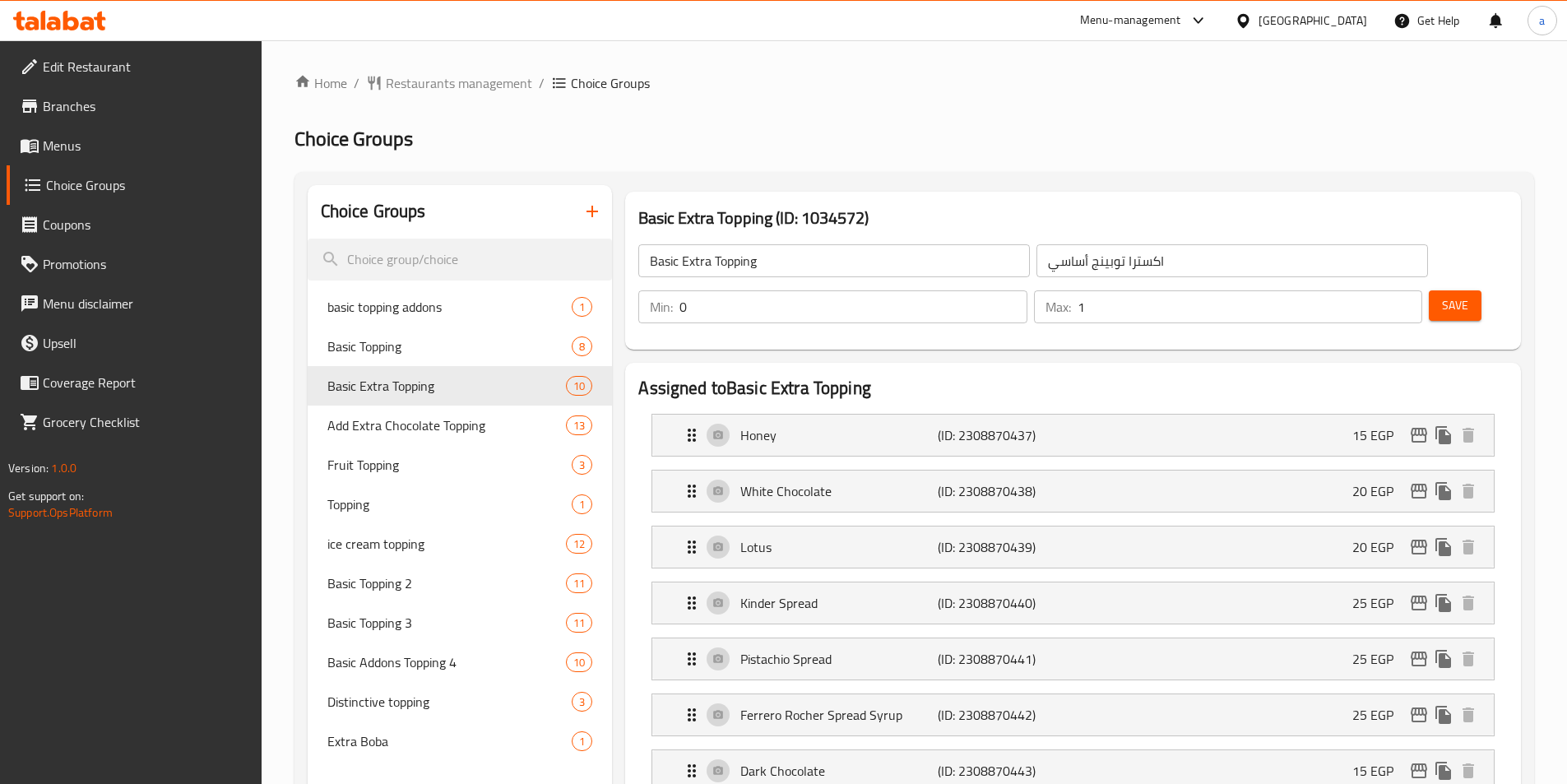
click at [530, 144] on h2 "Choice Groups" at bounding box center [914, 139] width 1240 height 27
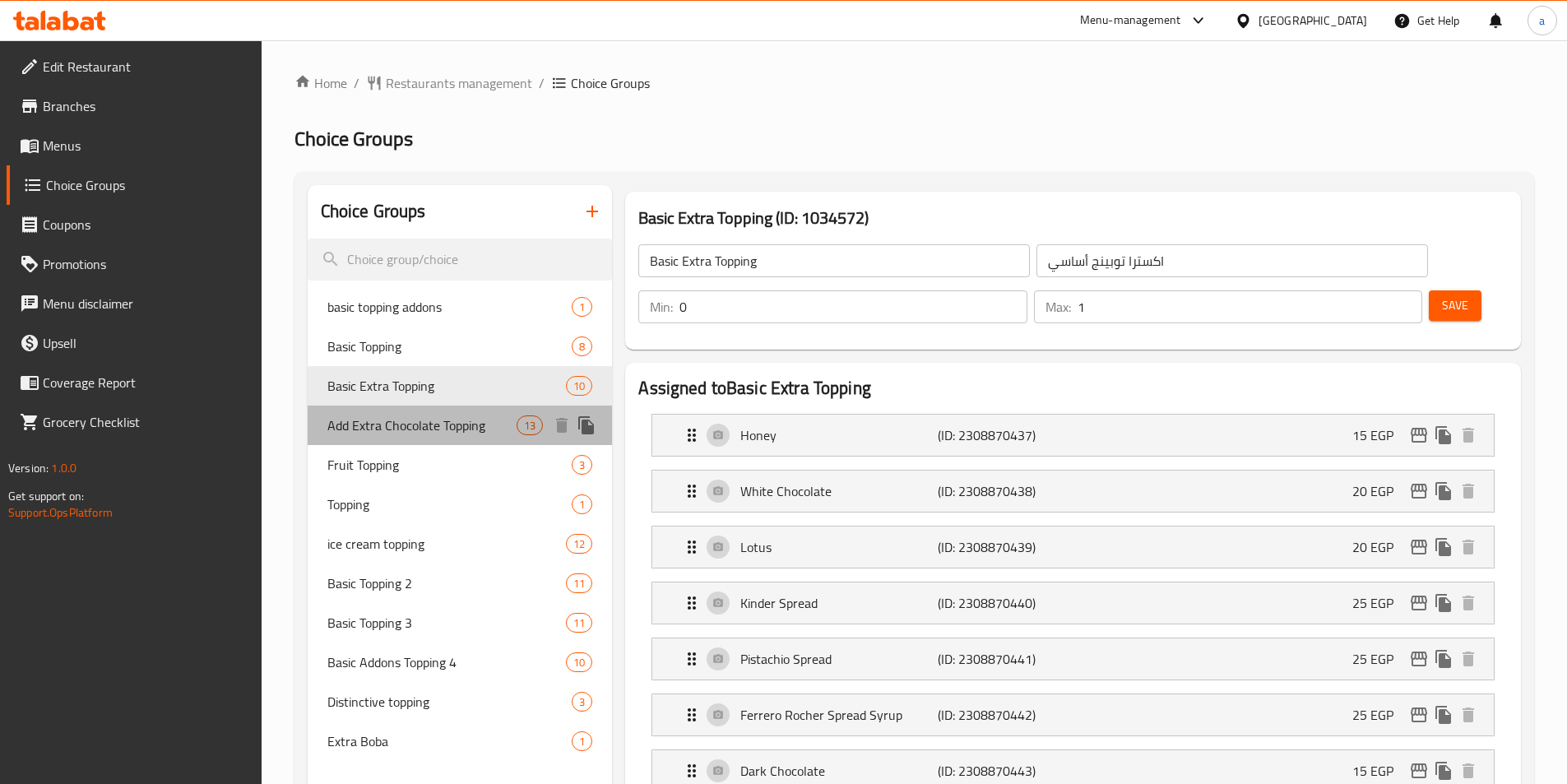
click at [428, 432] on span "Add Extra Chocolate Topping" at bounding box center [422, 425] width 190 height 20
type input "Add Extra Chocolate Topping"
type input "أضافة إكسترا تشوكلات توبينج"
type input "13"
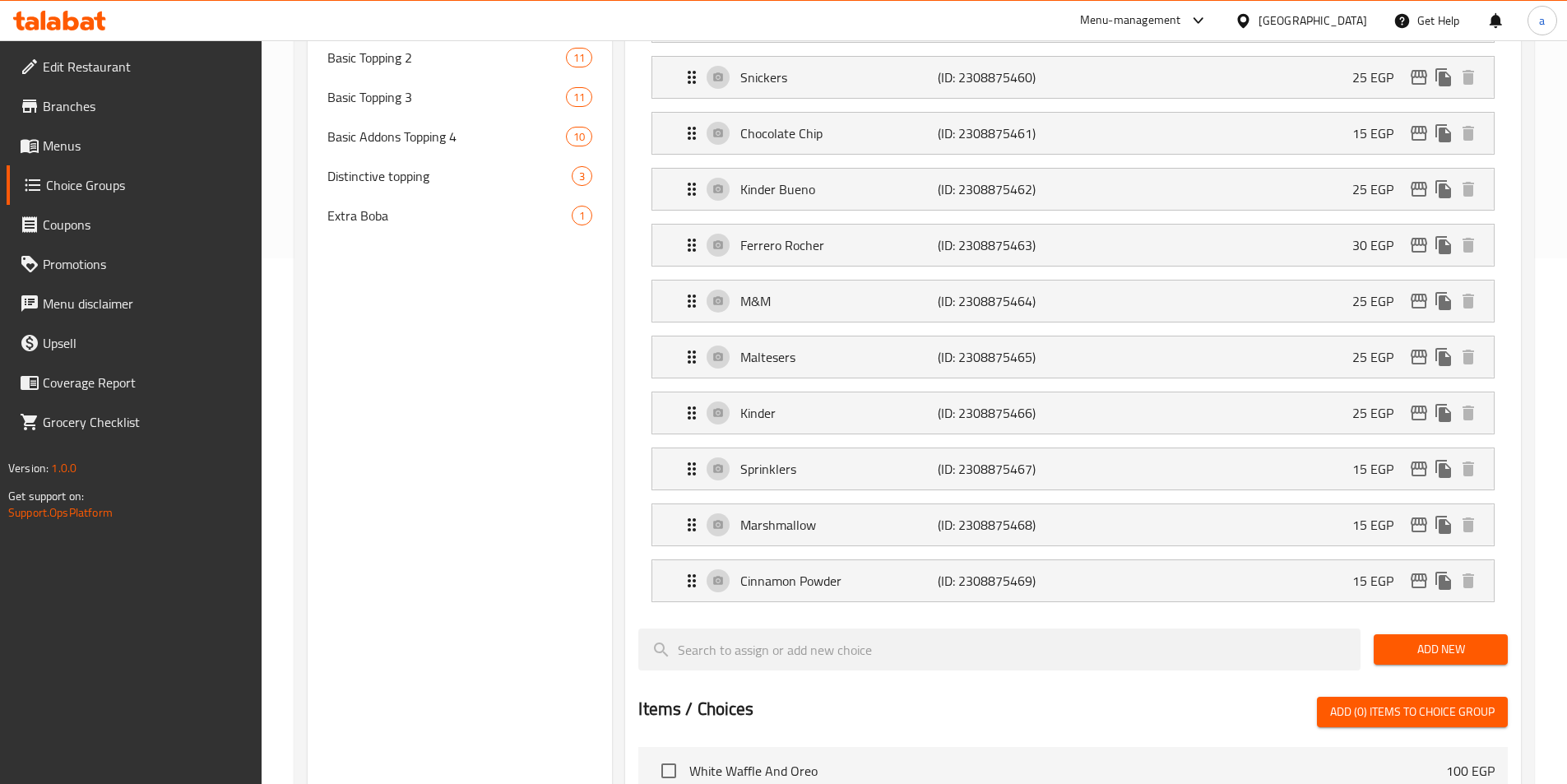
scroll to position [676, 0]
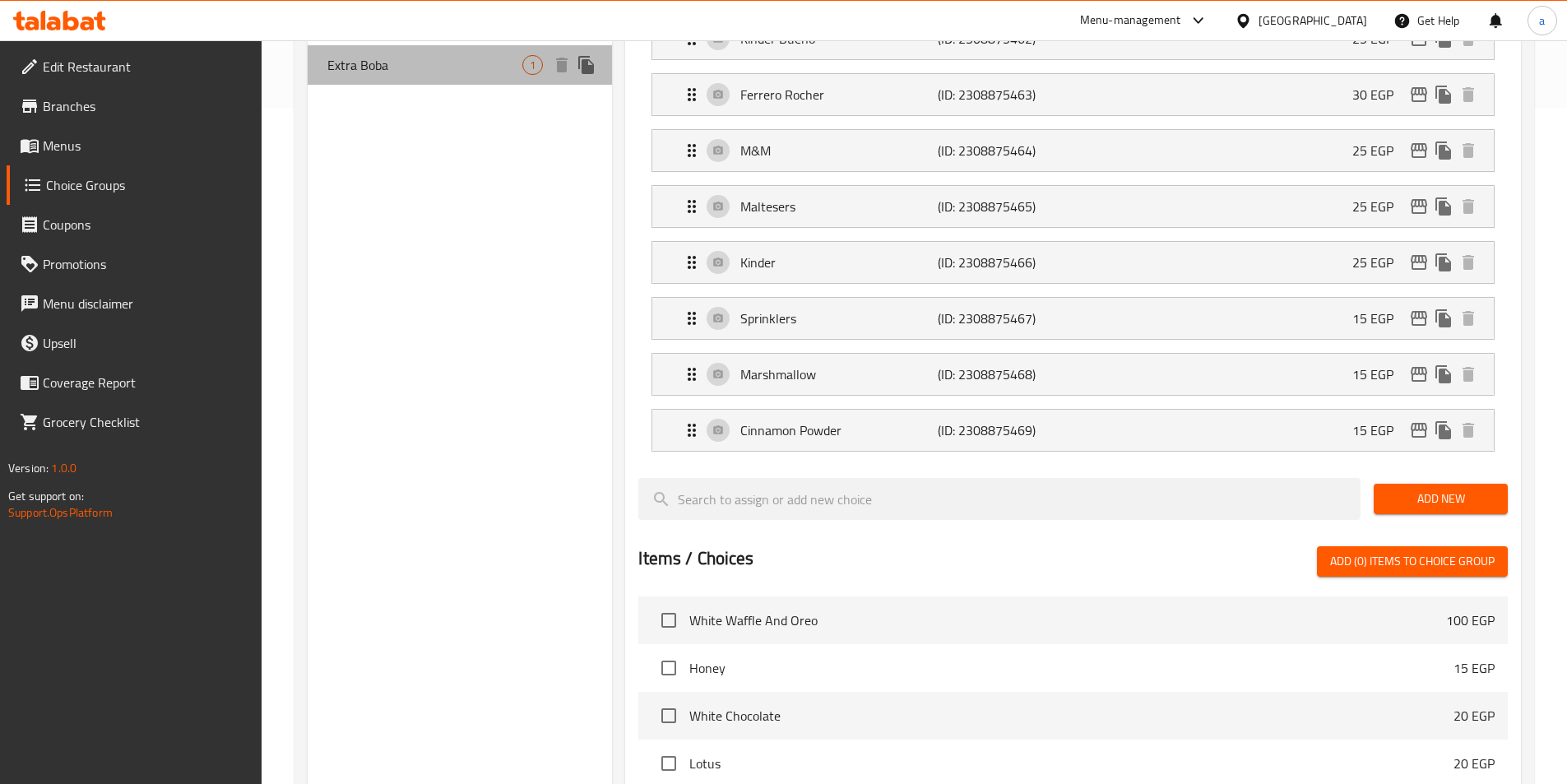
click at [365, 78] on div "Extra Boba 1" at bounding box center [460, 65] width 305 height 39
type input "Extra Boba"
type input "اضافه بوبا"
type input "1"
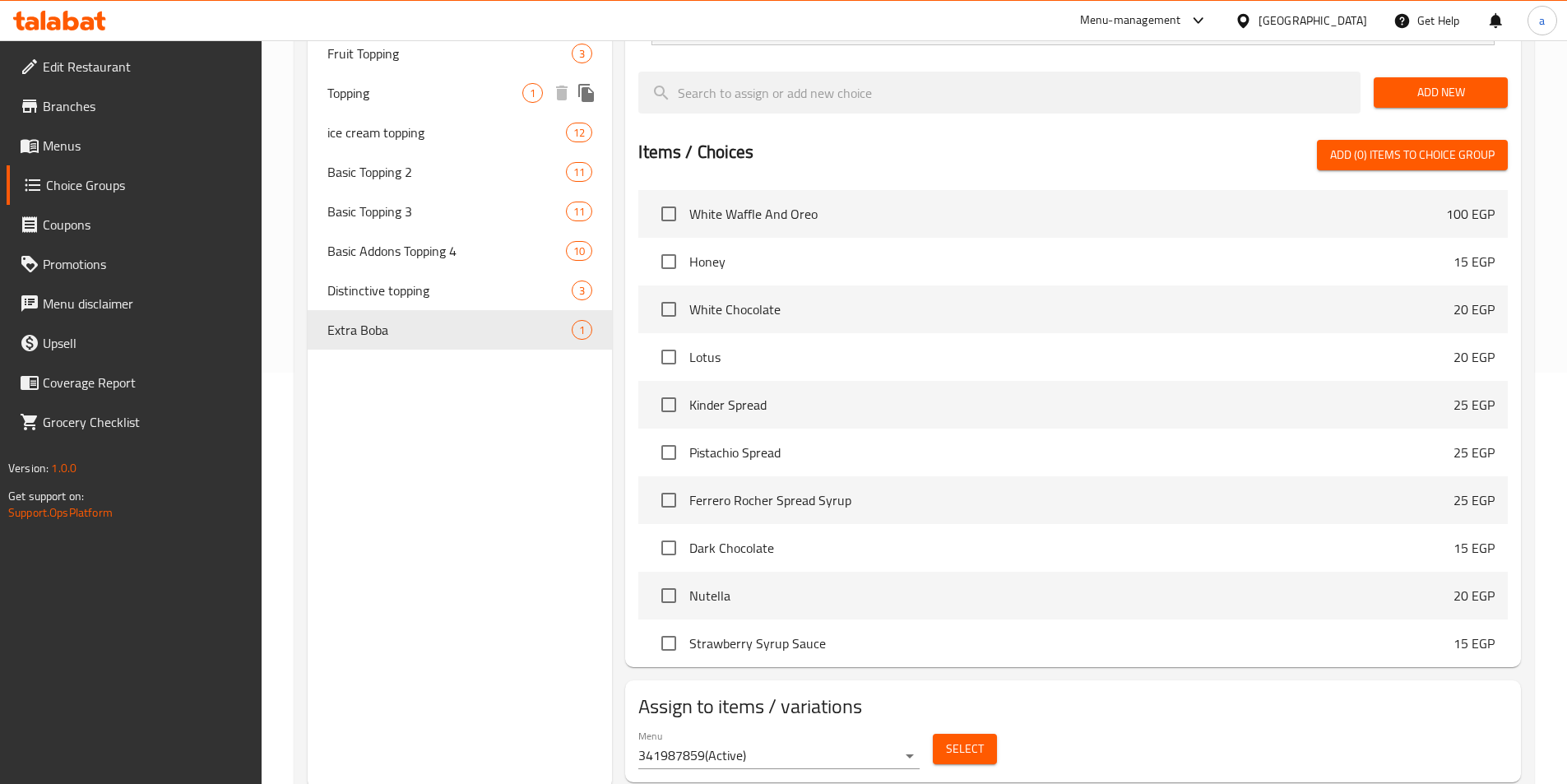
scroll to position [82, 0]
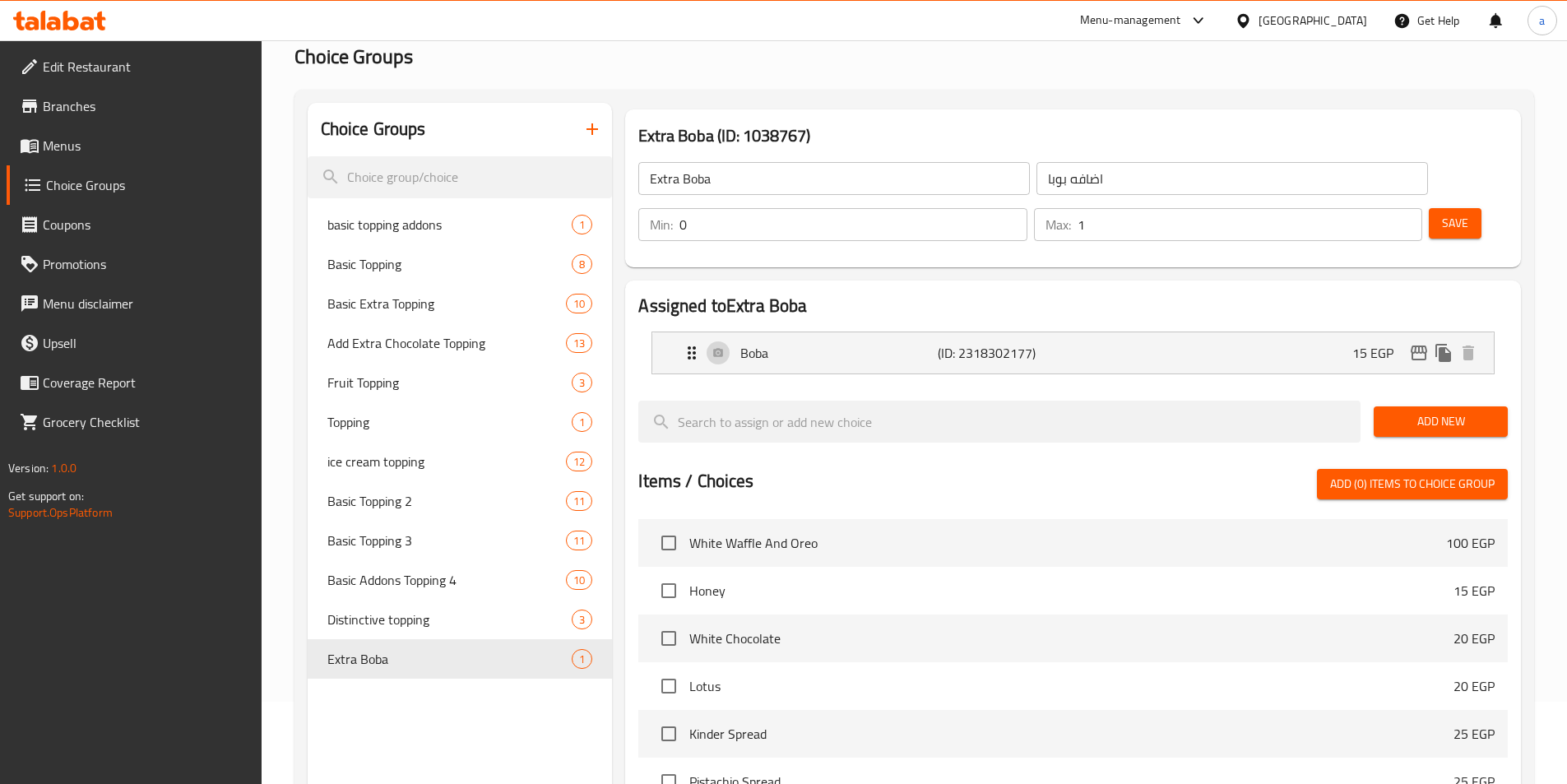
click at [566, 71] on div "Home / Restaurants management / Choice Groups Choice Groups Choice Groups basic…" at bounding box center [914, 561] width 1240 height 1140
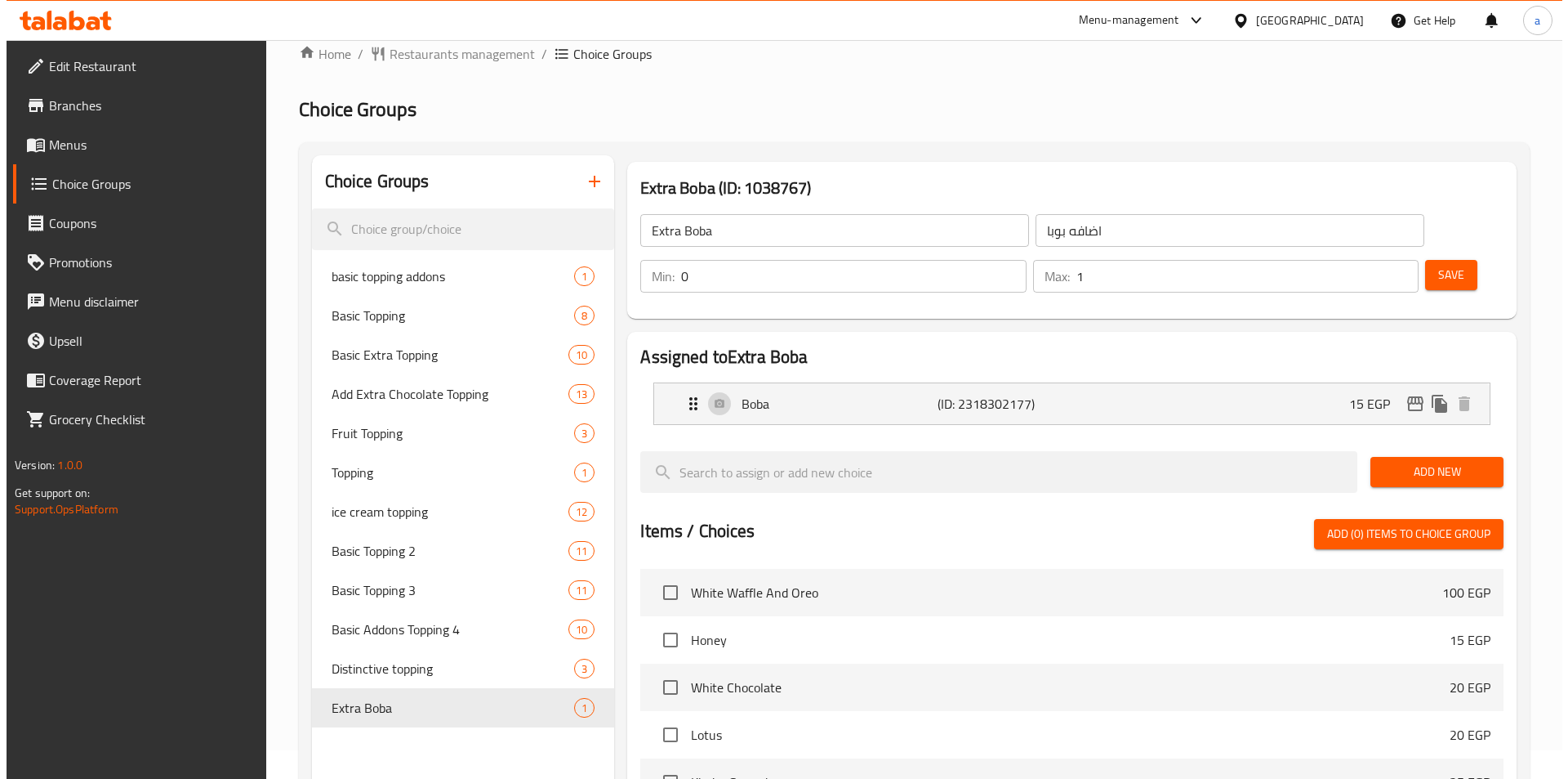
scroll to position [0, 0]
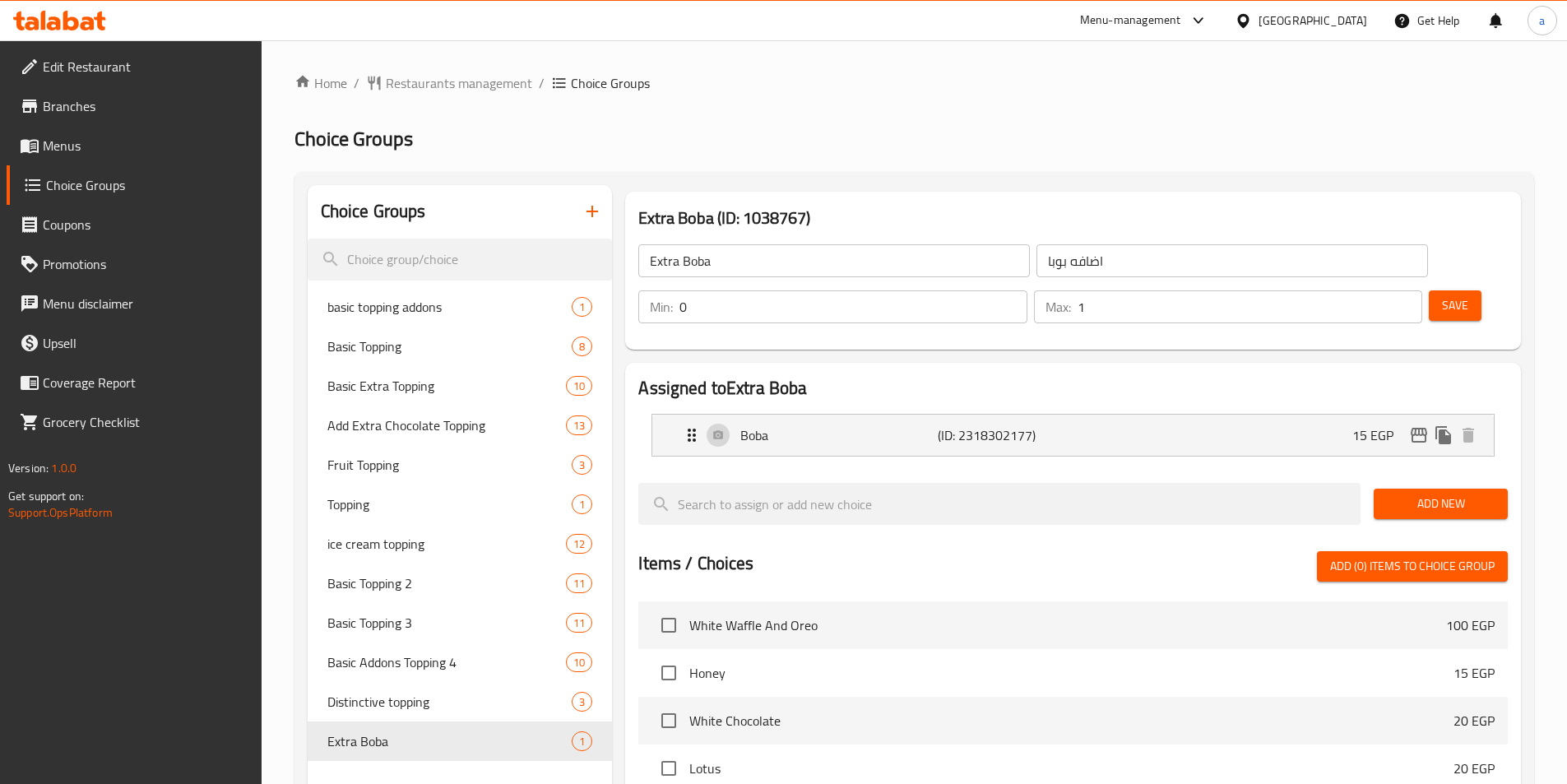
click at [534, 131] on h2 "Choice Groups" at bounding box center [914, 139] width 1240 height 27
click at [383, 380] on span "Basic Extra Topping" at bounding box center [422, 385] width 190 height 20
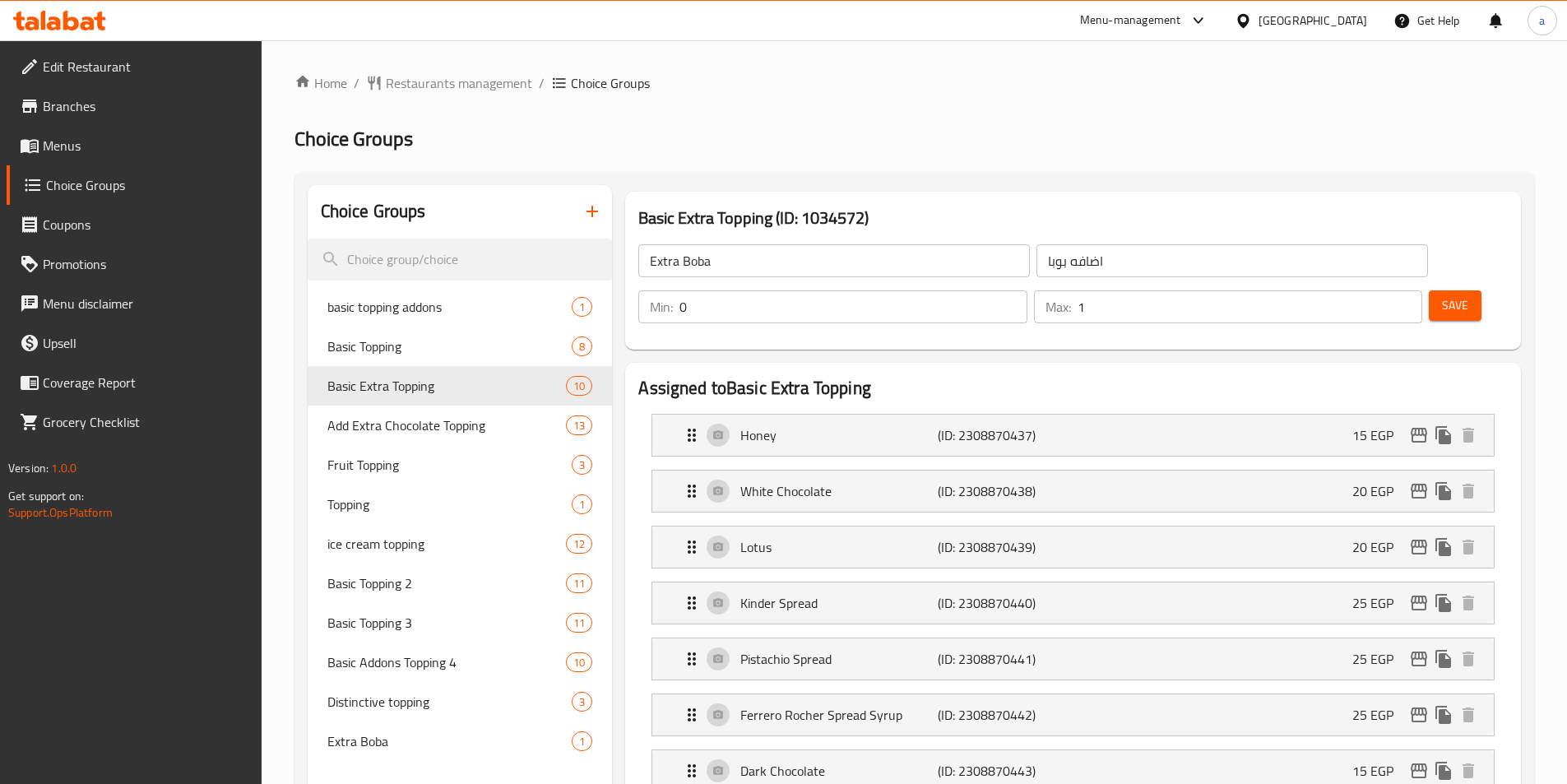
type input "Basic Extra Topping"
type input "اكسترا توبينج أساسي"
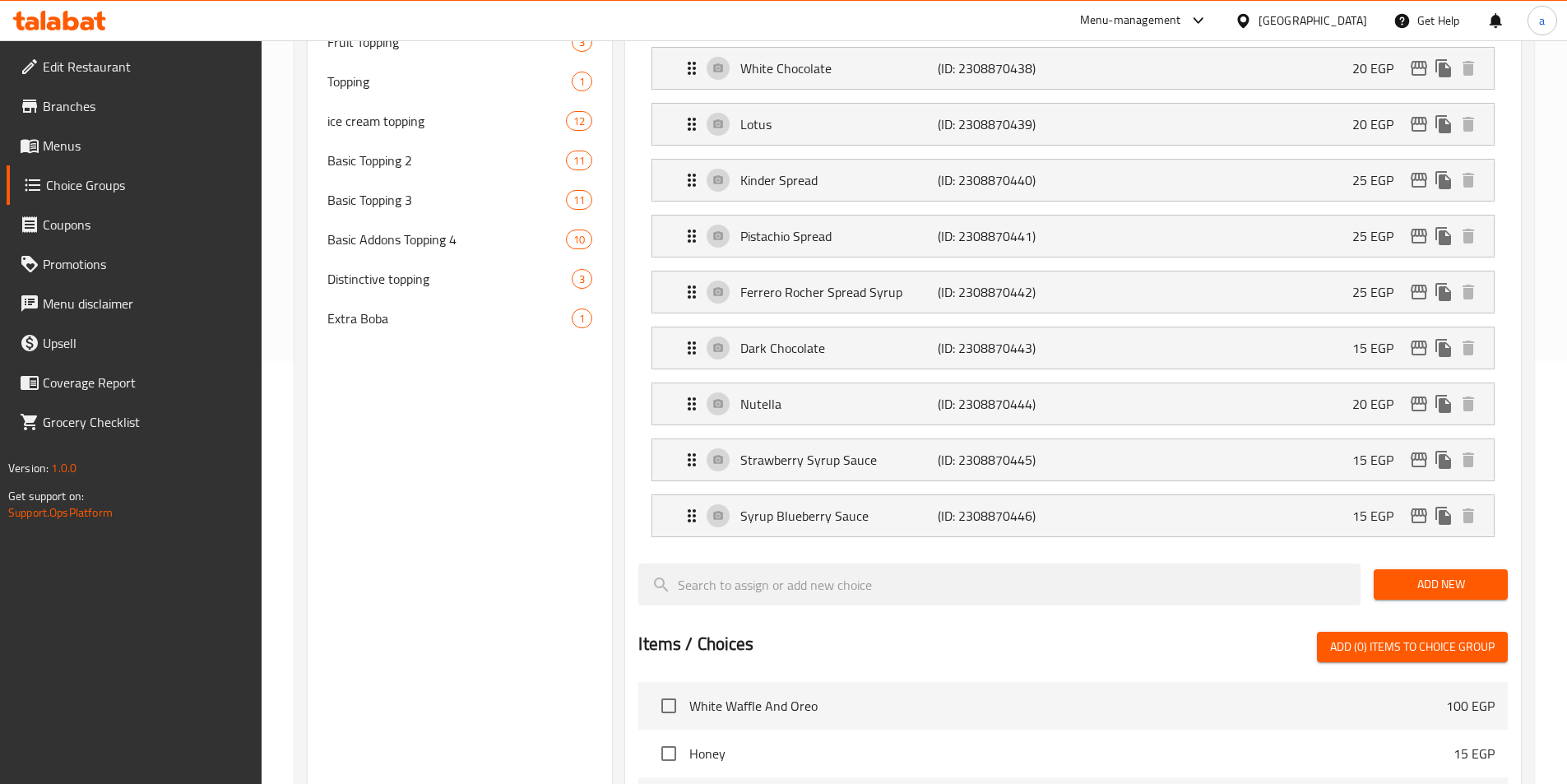
scroll to position [179, 0]
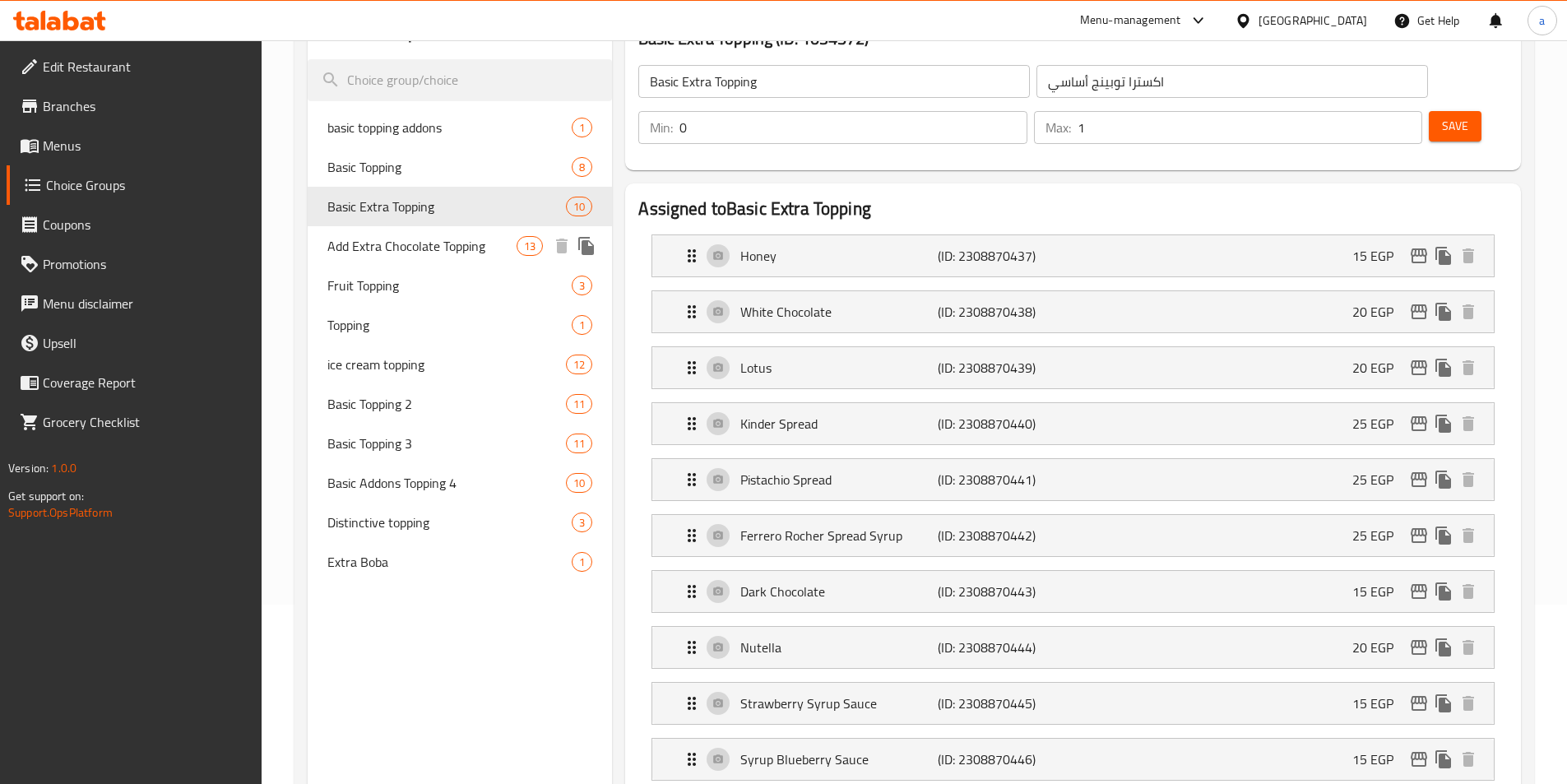
drag, startPoint x: 427, startPoint y: 242, endPoint x: 462, endPoint y: 217, distance: 43.0
click at [427, 242] on span "Add Extra Chocolate Topping" at bounding box center [422, 246] width 190 height 20
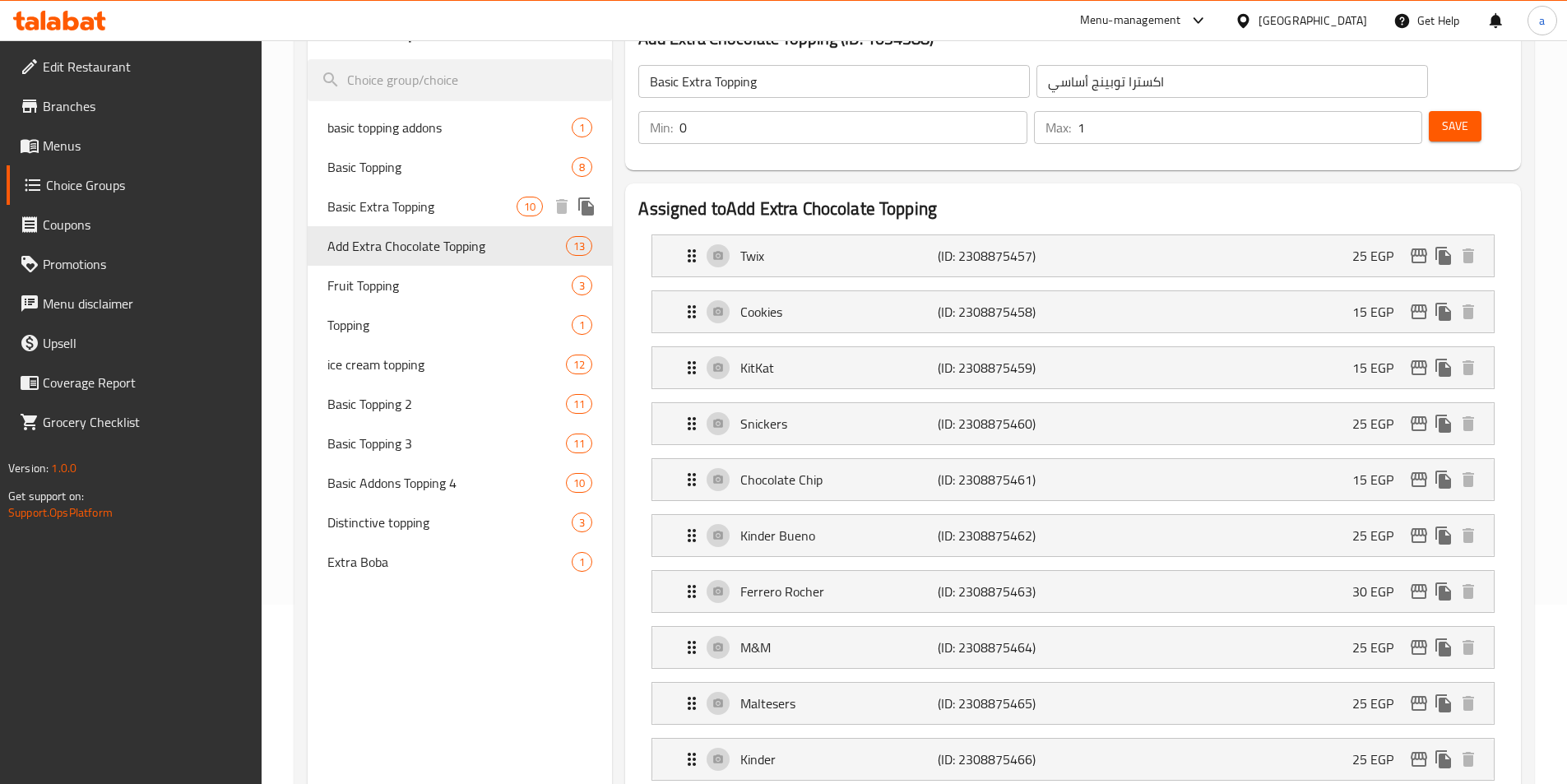
type input "Add Extra Chocolate Topping"
type input "أضافة إكسترا تشوكلات توبينج"
type input "13"
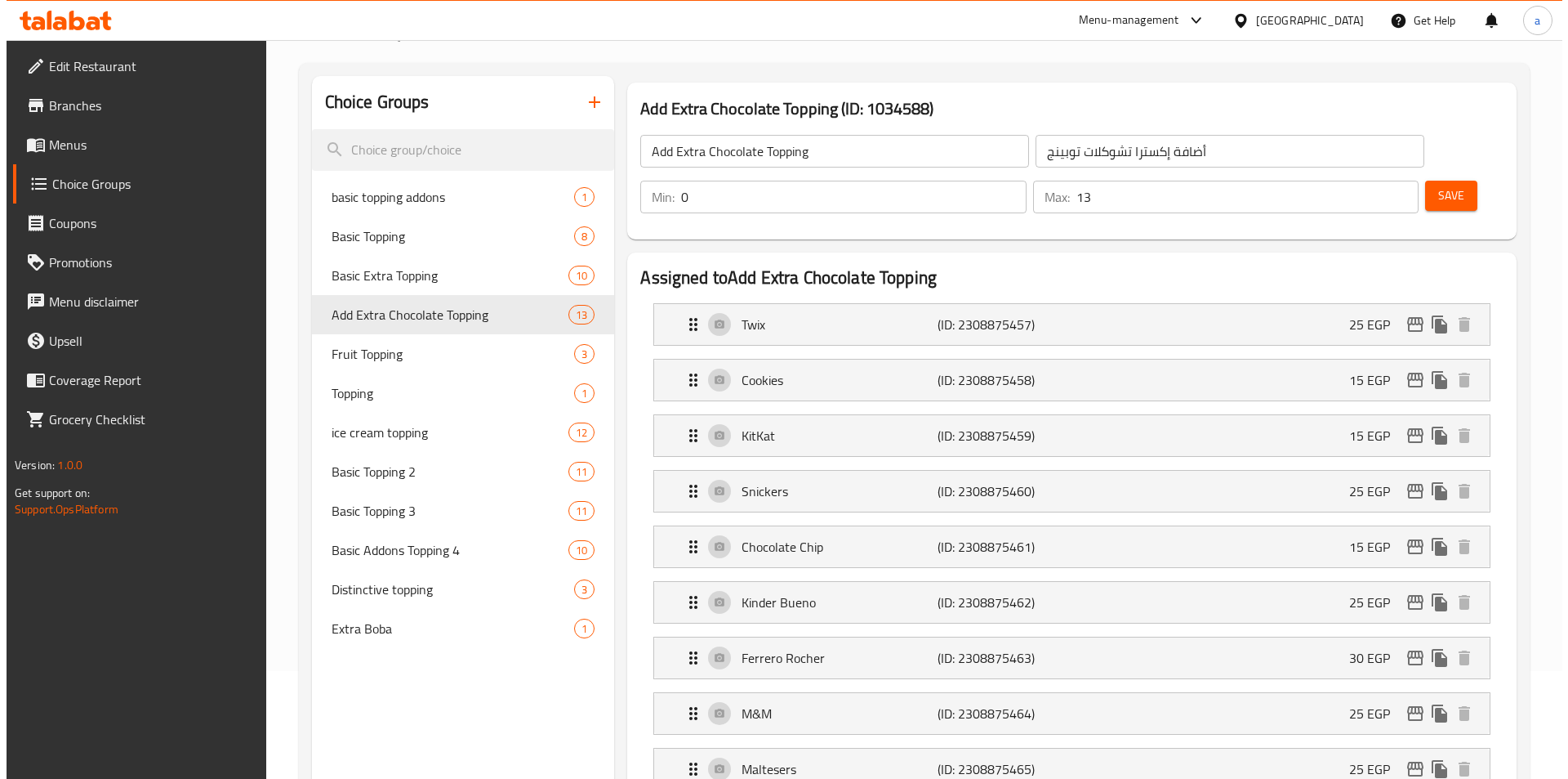
scroll to position [0, 0]
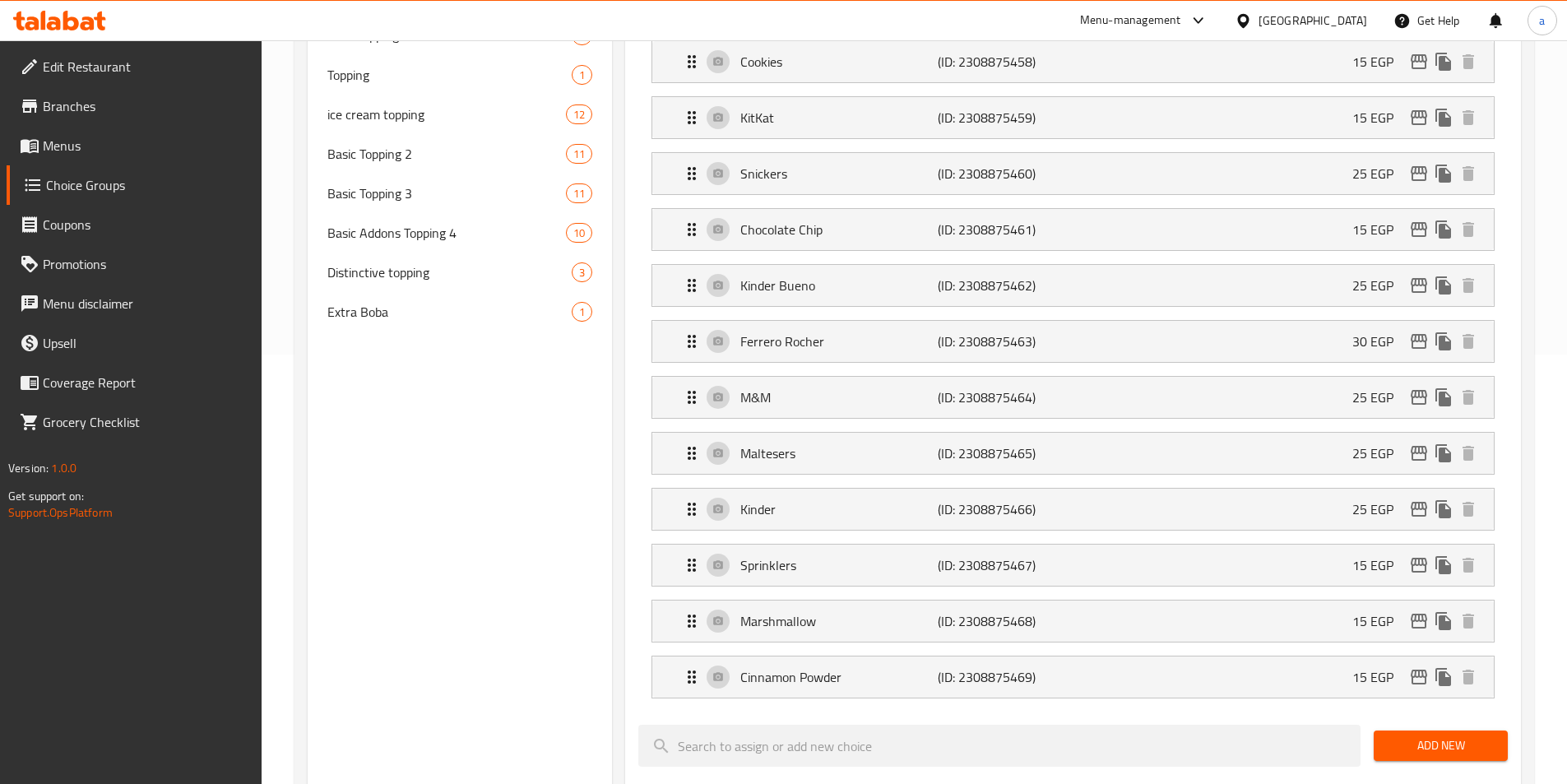
scroll to position [18, 0]
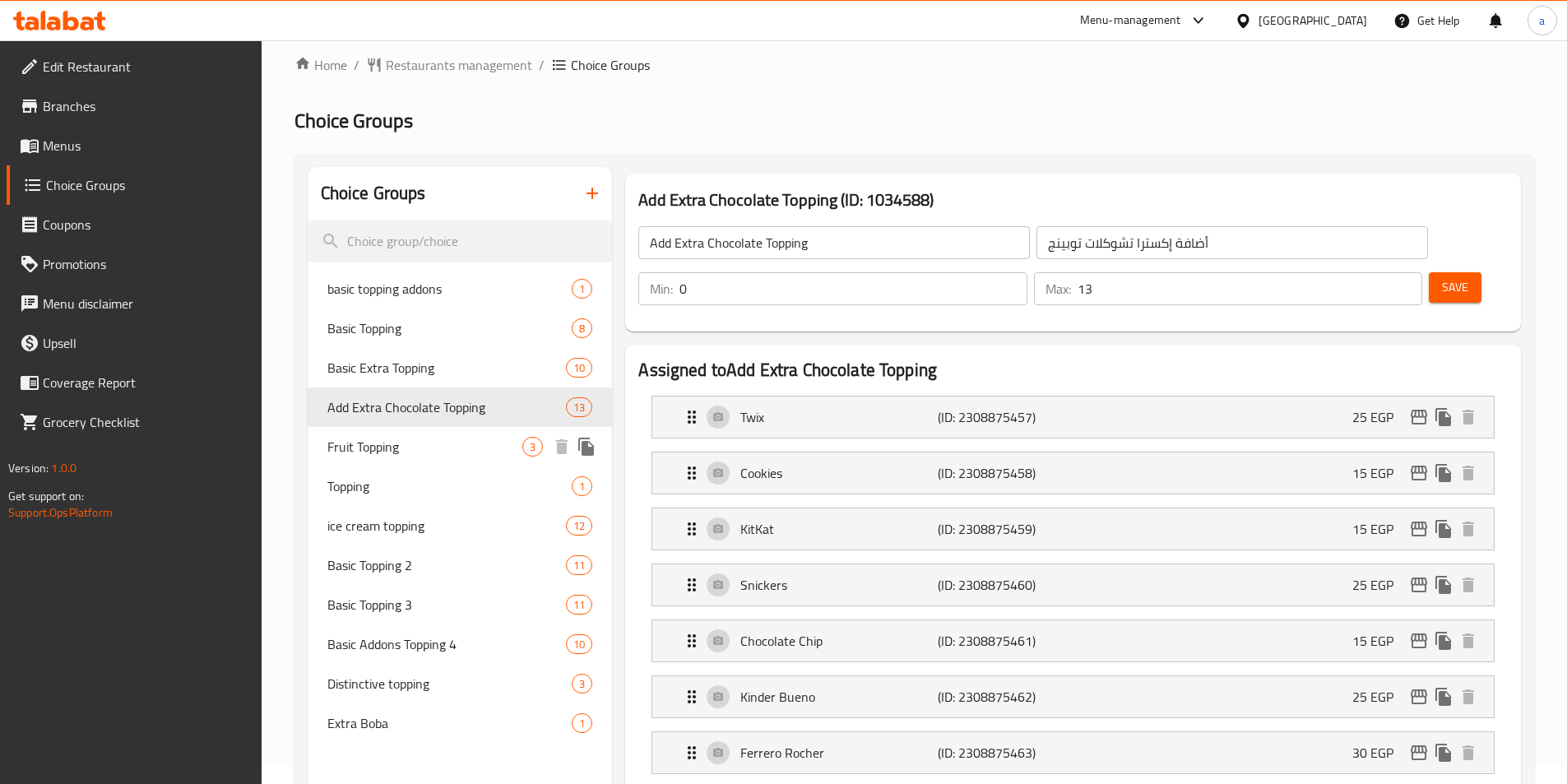
drag, startPoint x: 381, startPoint y: 445, endPoint x: 763, endPoint y: 162, distance: 475.4
click at [381, 445] on span "Fruit Topping" at bounding box center [426, 447] width 196 height 20
type input "Fruit Topping"
type input "أضاف فاكهه"
type input "3"
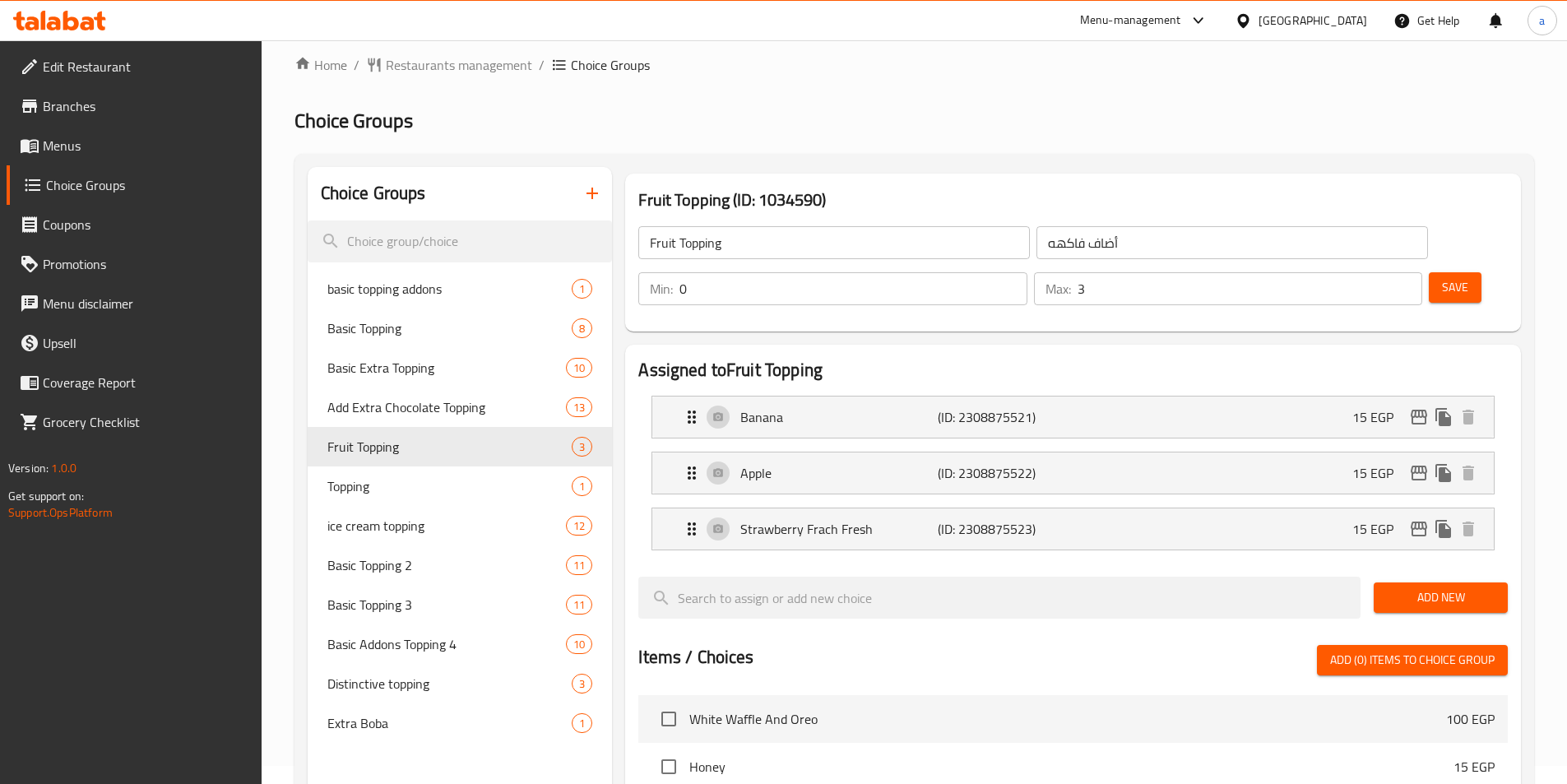
click at [793, 114] on h2 "Choice Groups" at bounding box center [914, 121] width 1240 height 27
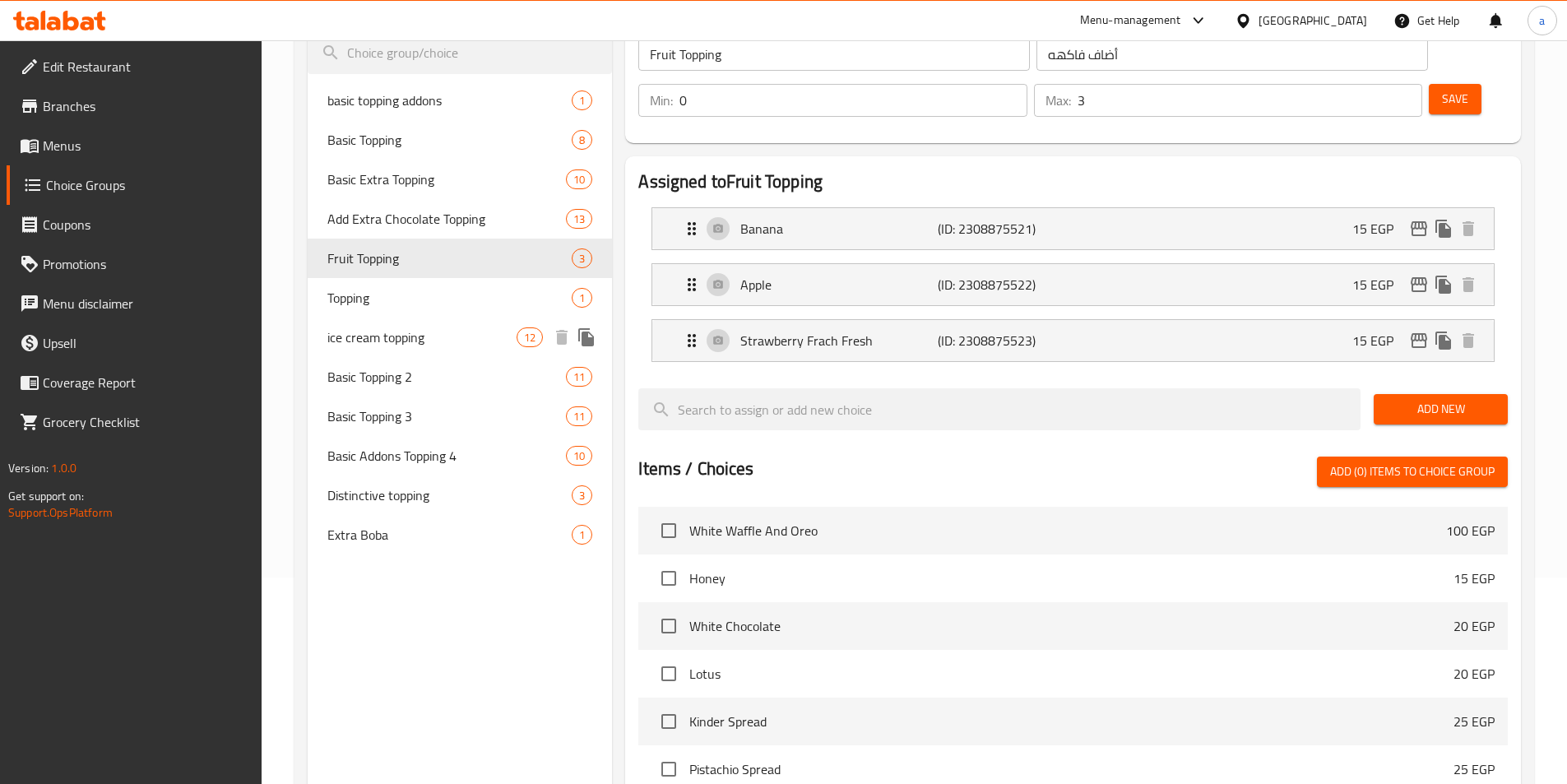
scroll to position [0, 0]
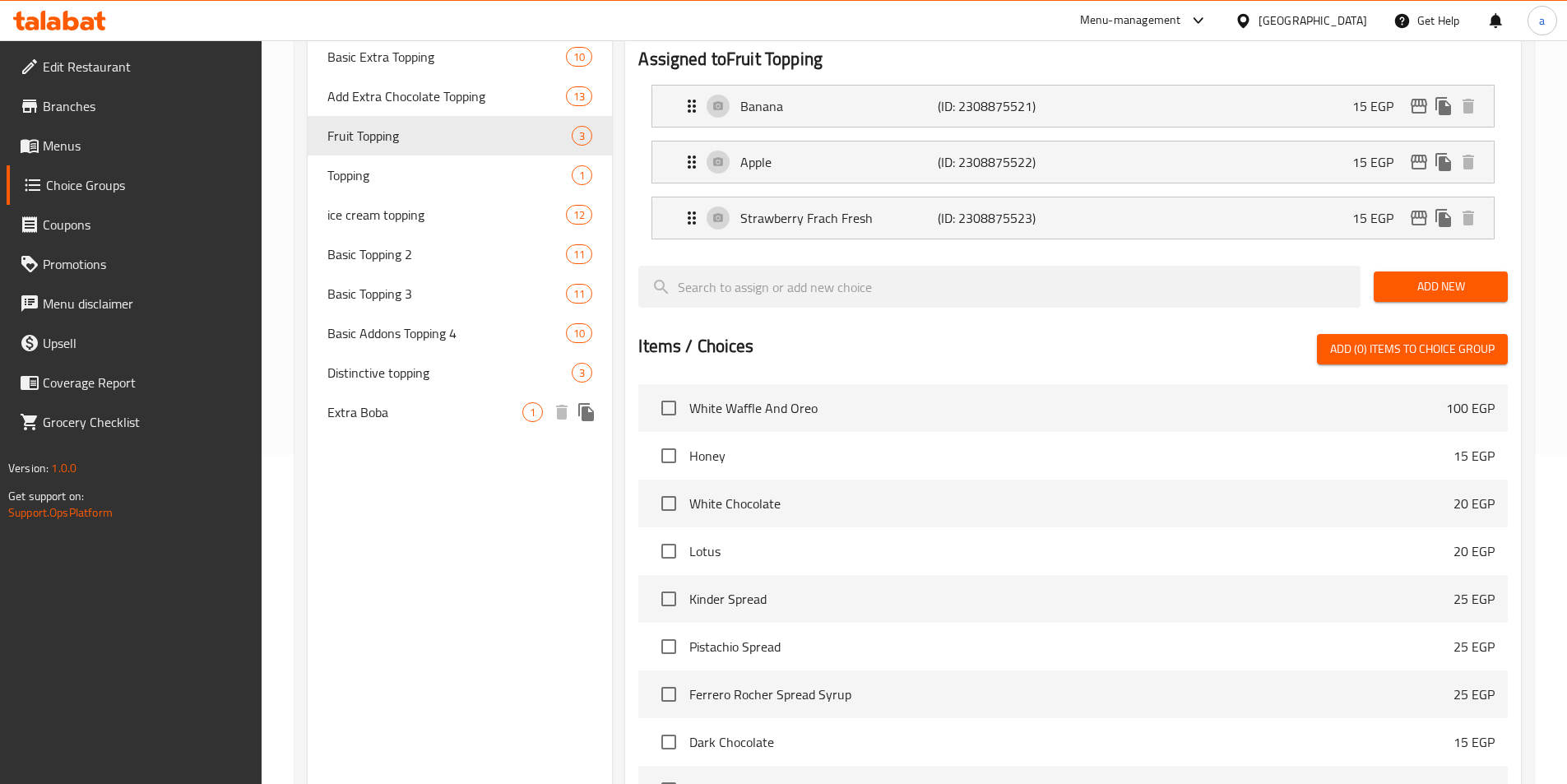
click at [396, 406] on span "Extra Boba" at bounding box center [426, 412] width 196 height 20
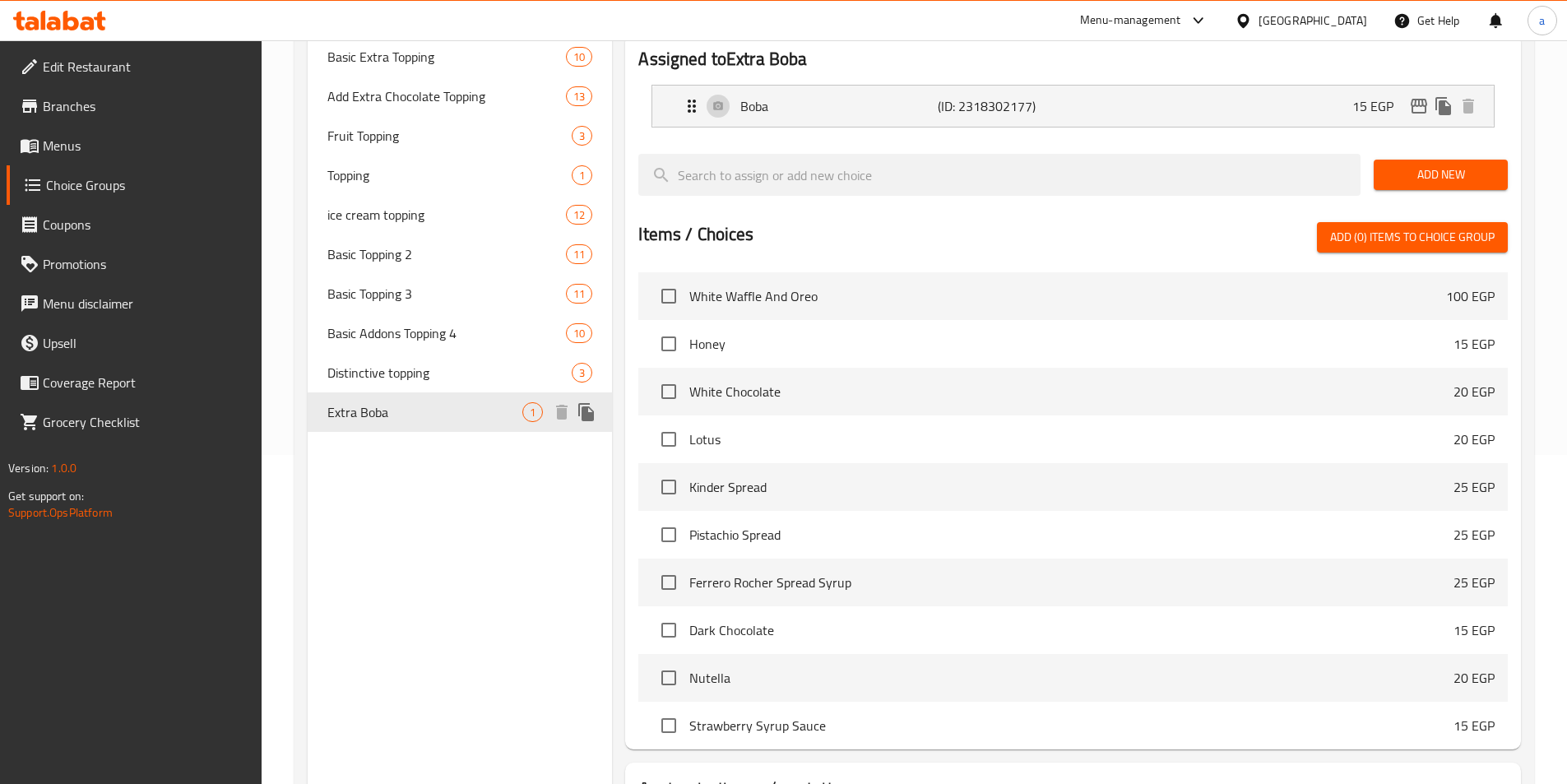
type input "Extra Boba"
type input "اضافه بوبا"
type input "1"
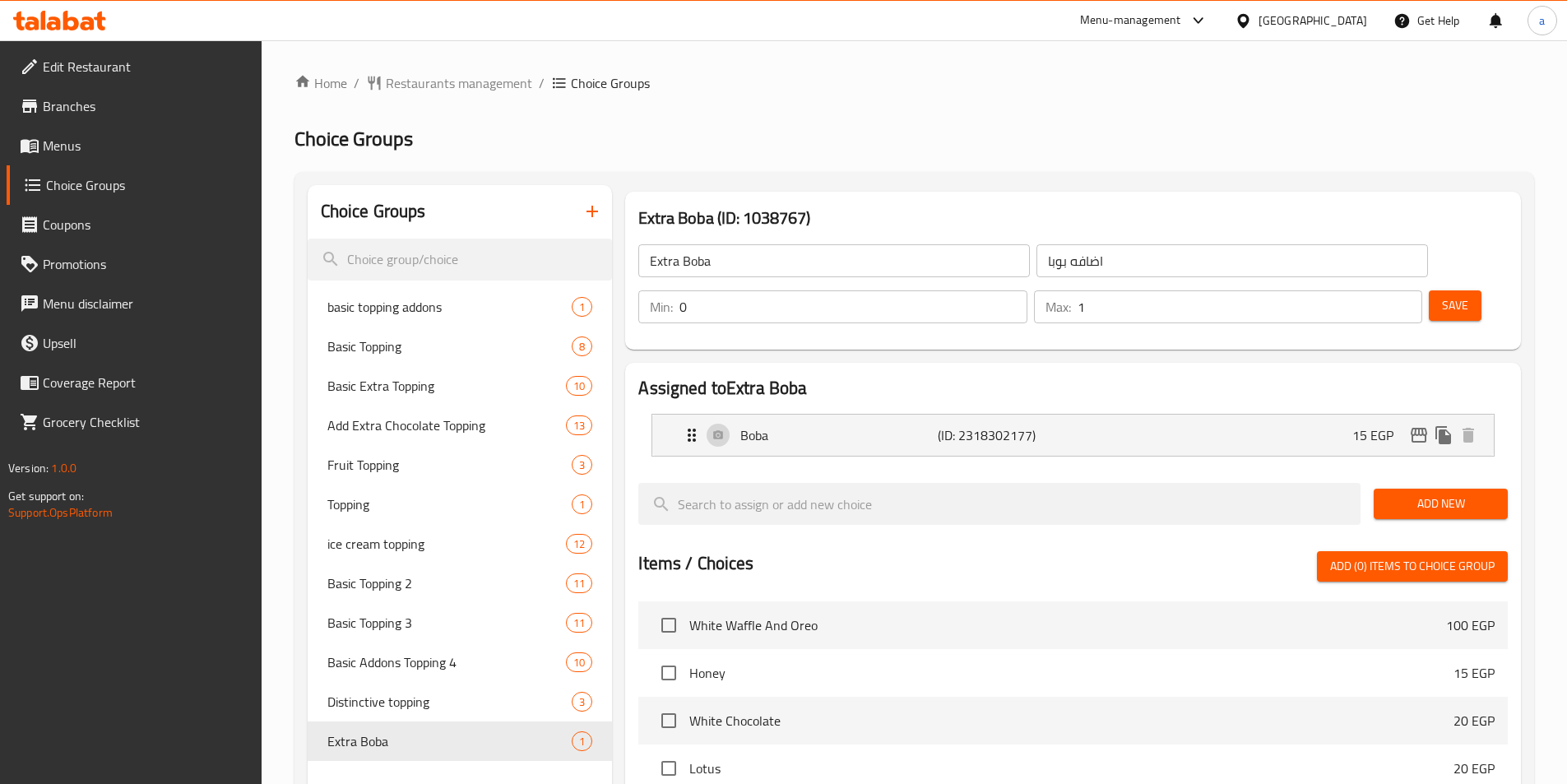
click at [854, 166] on div "Home / Restaurants management / Choice Groups Choice Groups Choice Groups basic…" at bounding box center [914, 643] width 1240 height 1140
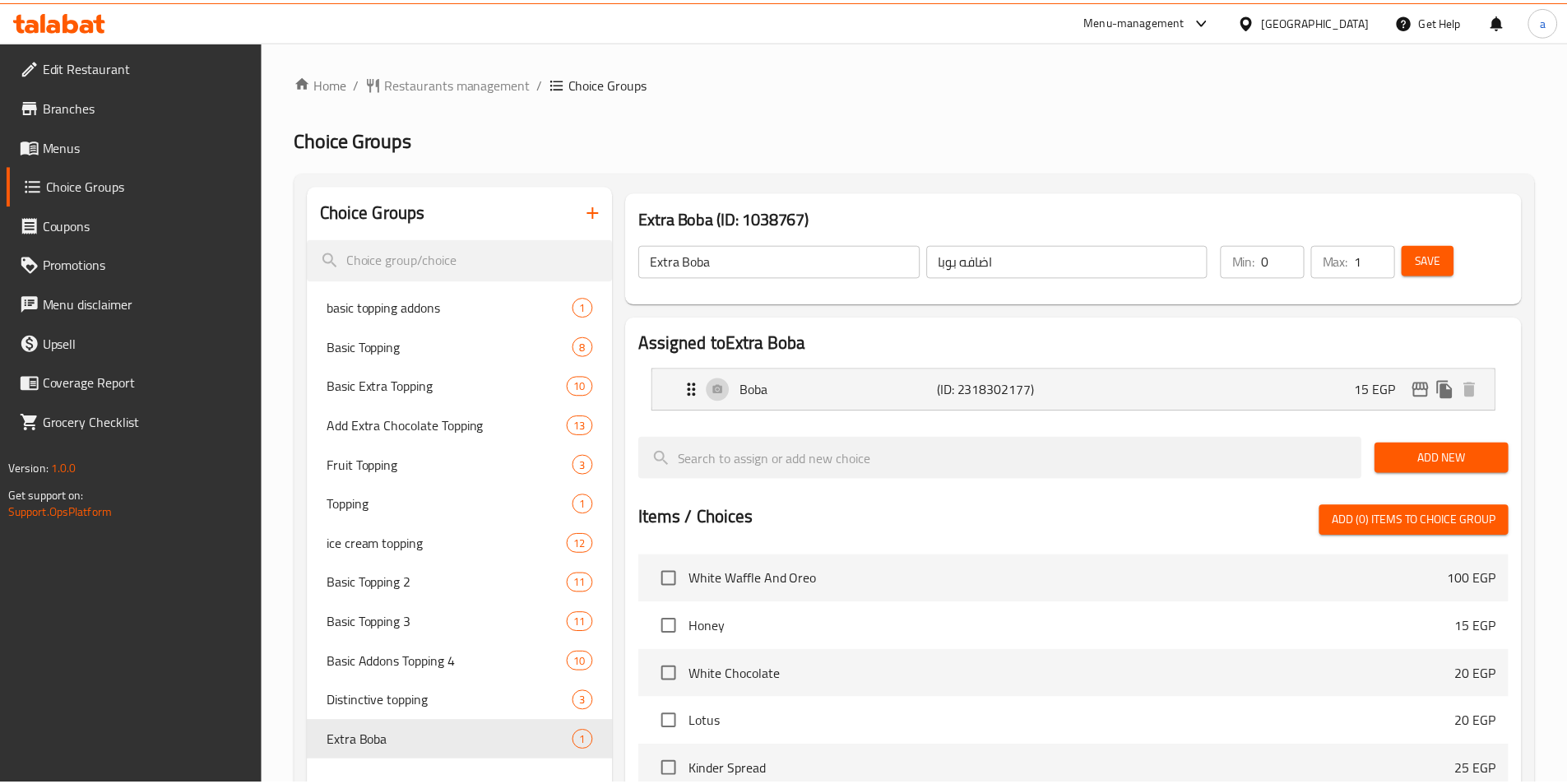
scroll to position [416, 0]
